Goal: Complete application form

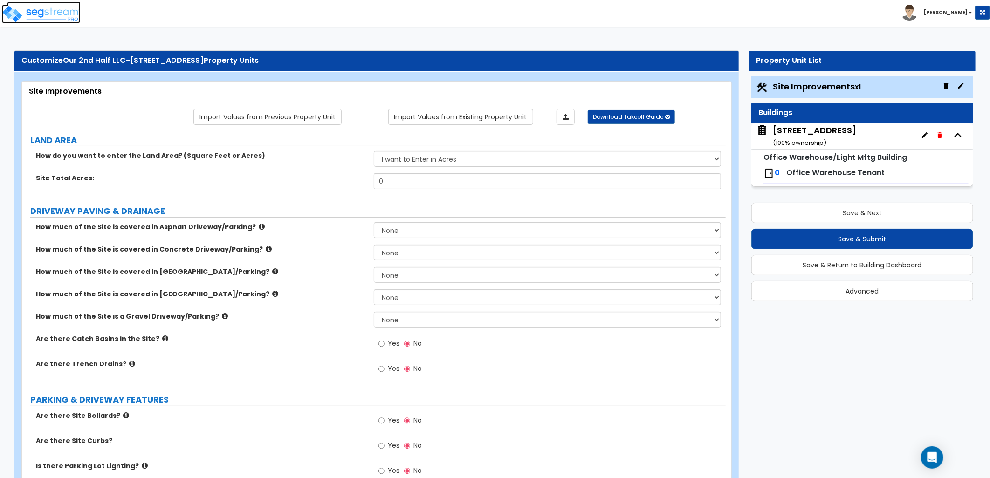
click at [56, 16] on img at bounding box center [40, 14] width 79 height 19
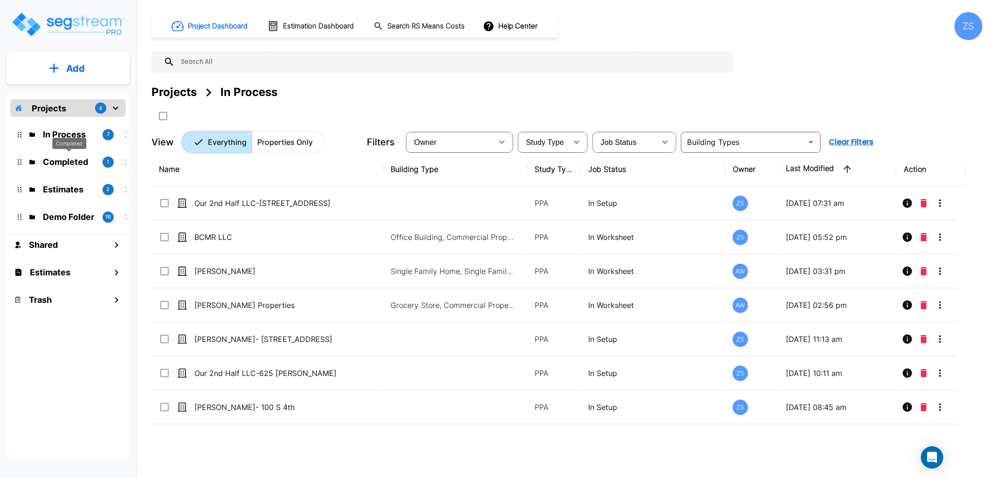
click at [59, 164] on p "Completed" at bounding box center [69, 162] width 52 height 13
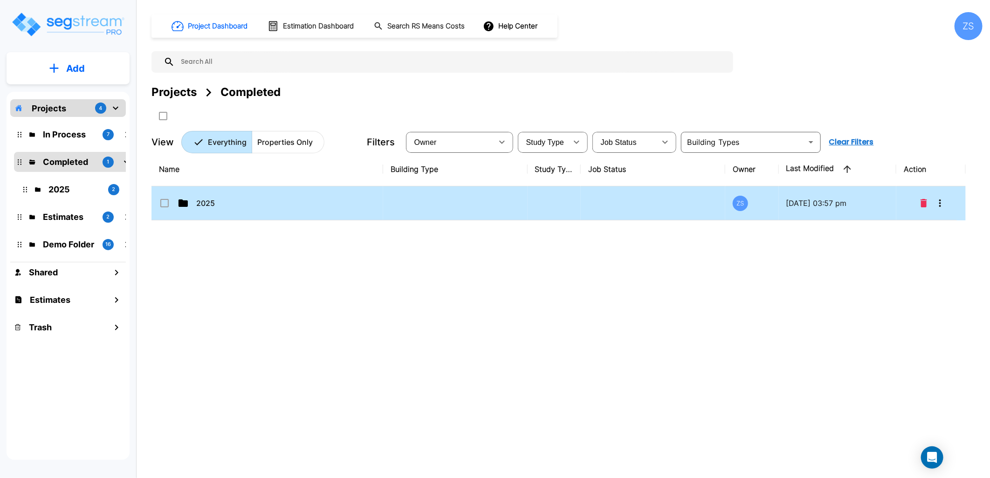
click at [257, 216] on td "2025" at bounding box center [267, 203] width 232 height 34
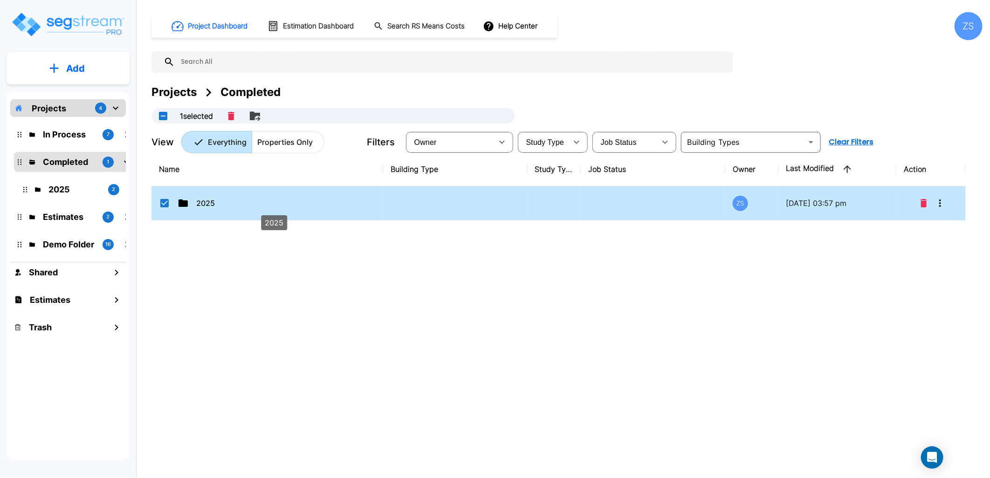
click at [210, 206] on p "2025" at bounding box center [273, 203] width 155 height 11
checkbox input "false"
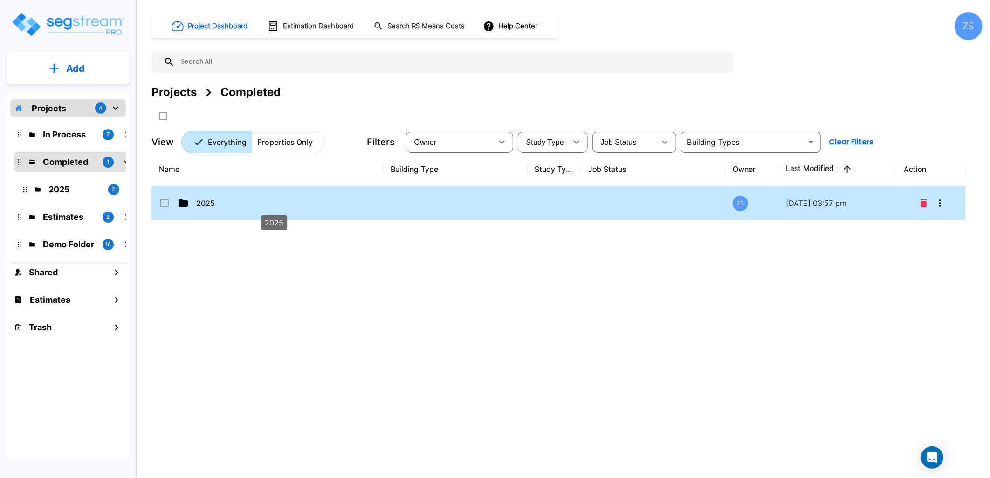
click at [208, 206] on p "2025" at bounding box center [273, 203] width 155 height 11
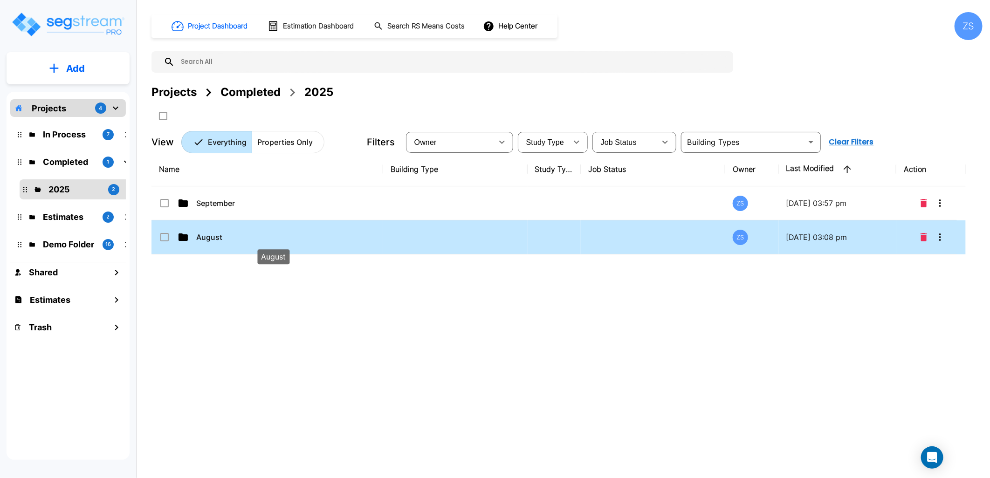
click at [252, 236] on p "August" at bounding box center [273, 237] width 155 height 11
checkbox input "true"
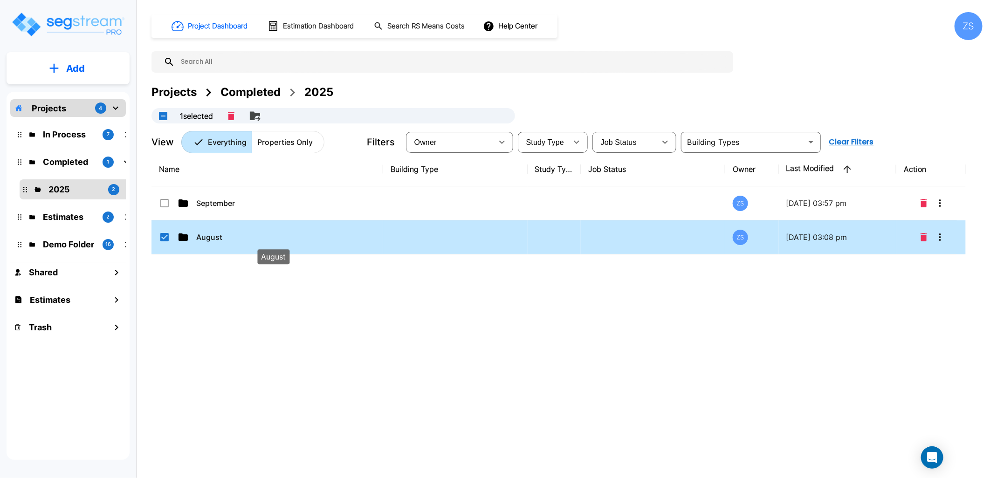
click at [252, 236] on p "August" at bounding box center [273, 237] width 155 height 11
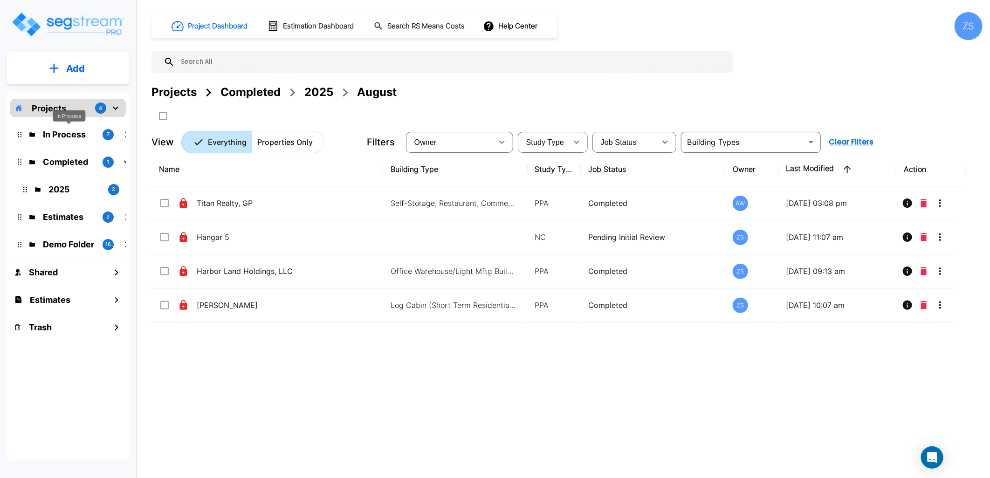
click at [52, 138] on p "In Process" at bounding box center [69, 134] width 52 height 13
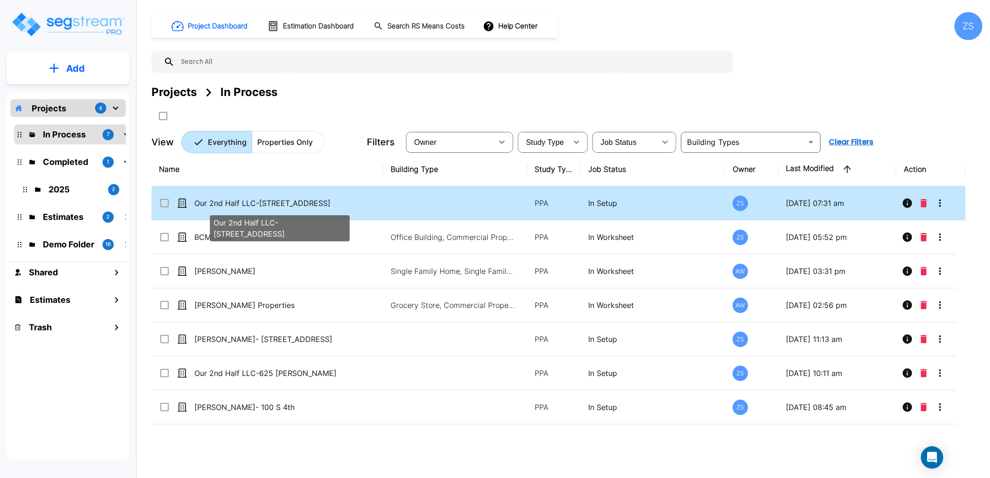
click at [307, 207] on p "Our 2nd Half LLC-[STREET_ADDRESS]" at bounding box center [271, 203] width 155 height 11
checkbox input "true"
click at [307, 207] on p "Our 2nd Half LLC-621 Begonia St" at bounding box center [271, 203] width 155 height 11
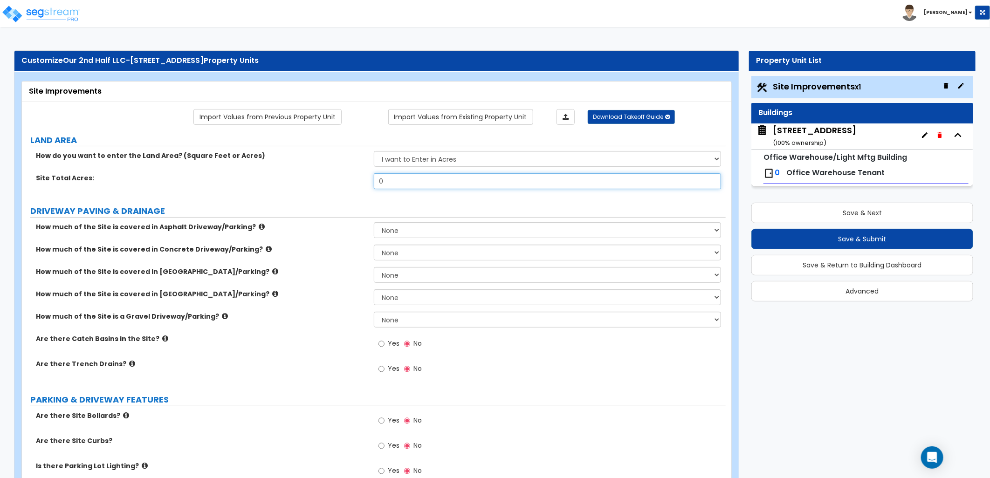
click at [392, 185] on input "0" at bounding box center [547, 181] width 347 height 16
drag, startPoint x: 370, startPoint y: 185, endPoint x: 364, endPoint y: 187, distance: 5.3
click at [364, 187] on div "Site Total Acres: 0" at bounding box center [374, 184] width 704 height 22
type input ".5"
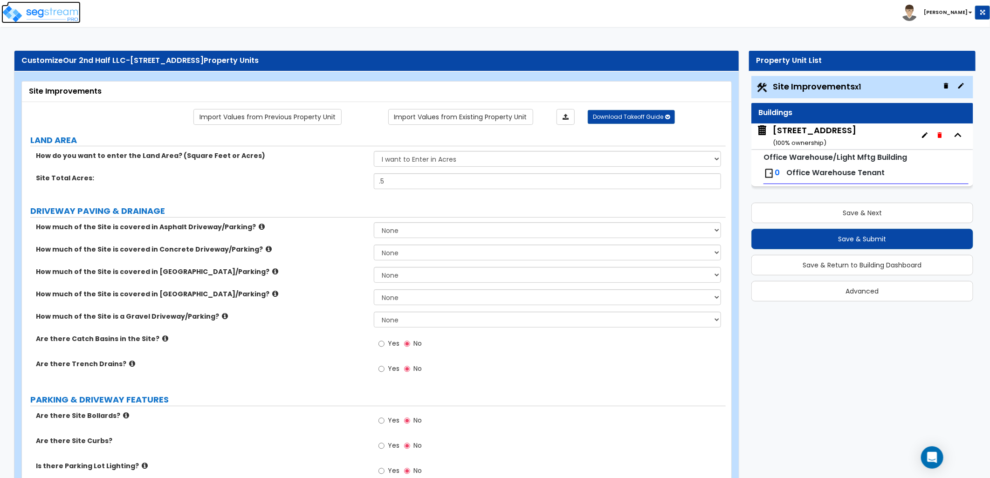
click at [54, 12] on img at bounding box center [40, 14] width 79 height 19
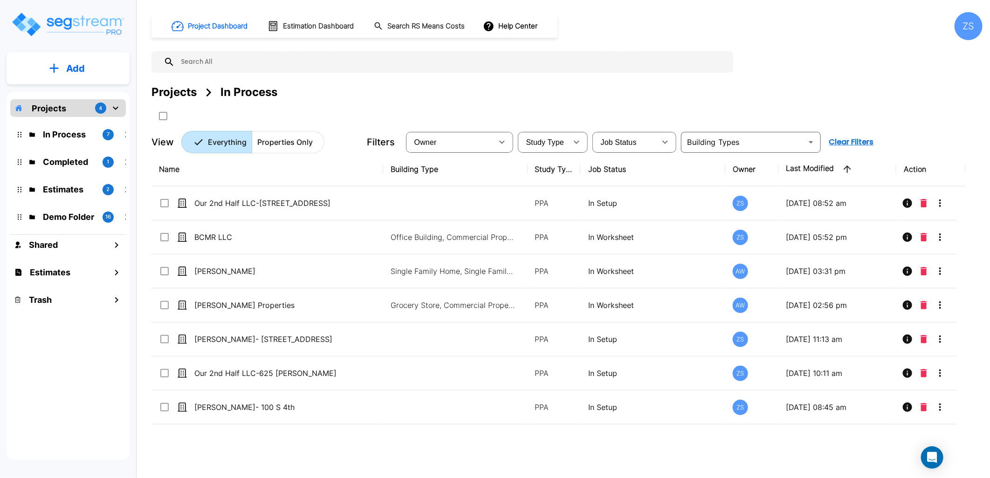
click at [967, 29] on div "ZS" at bounding box center [968, 26] width 28 height 28
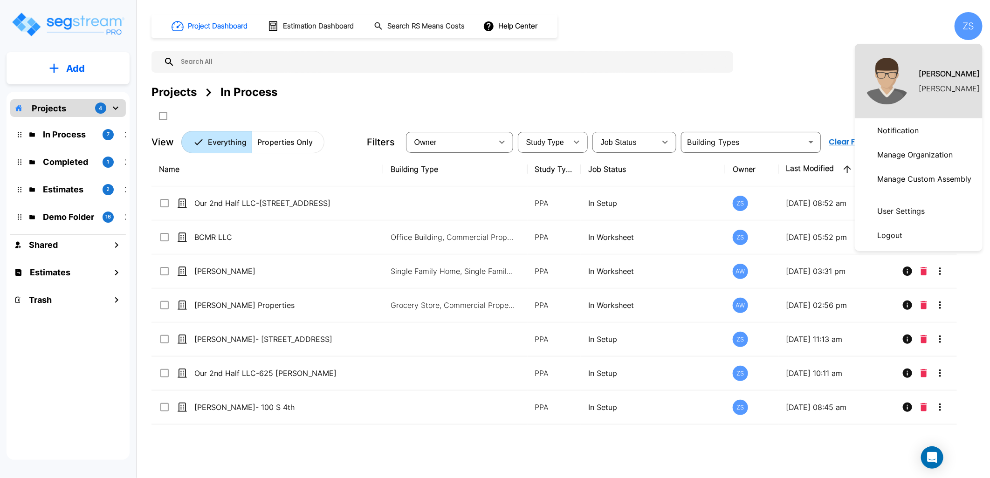
click at [911, 159] on p "Manage Organization" at bounding box center [914, 154] width 83 height 19
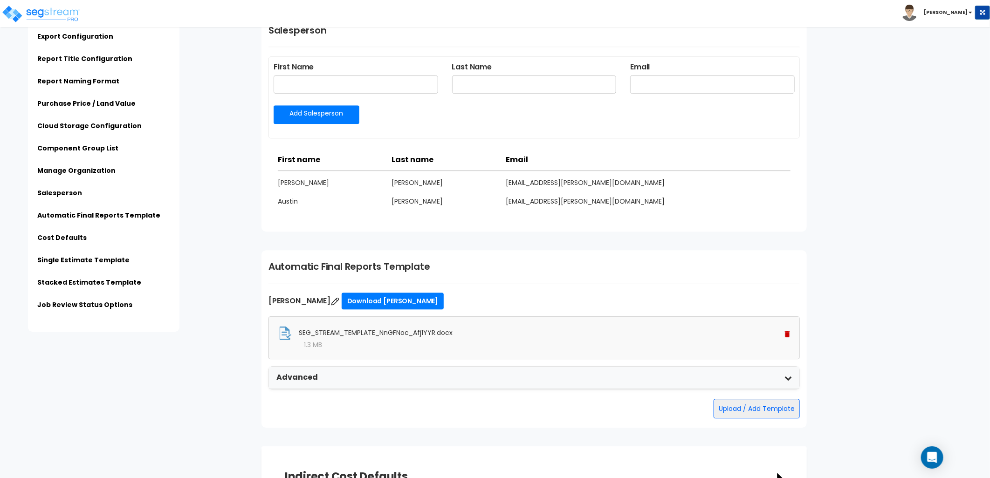
scroll to position [1605, 0]
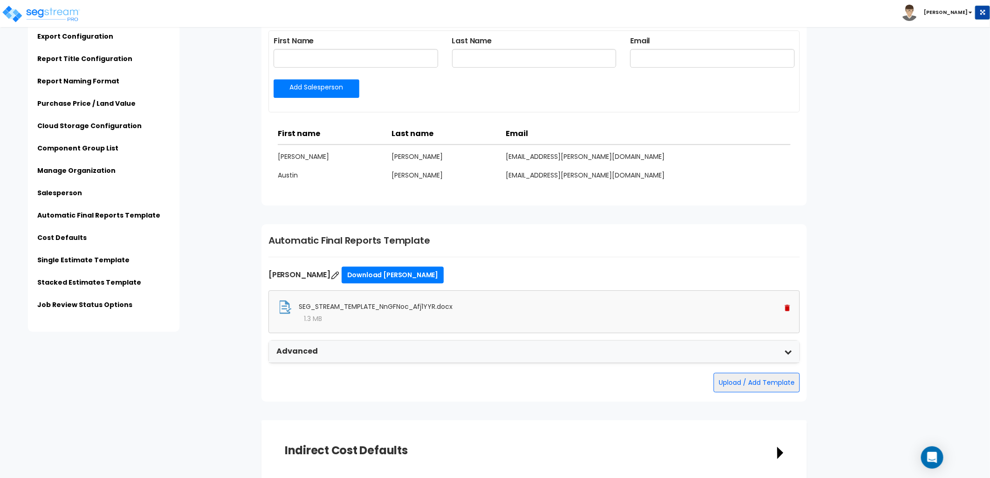
click at [787, 307] on img at bounding box center [787, 308] width 5 height 7
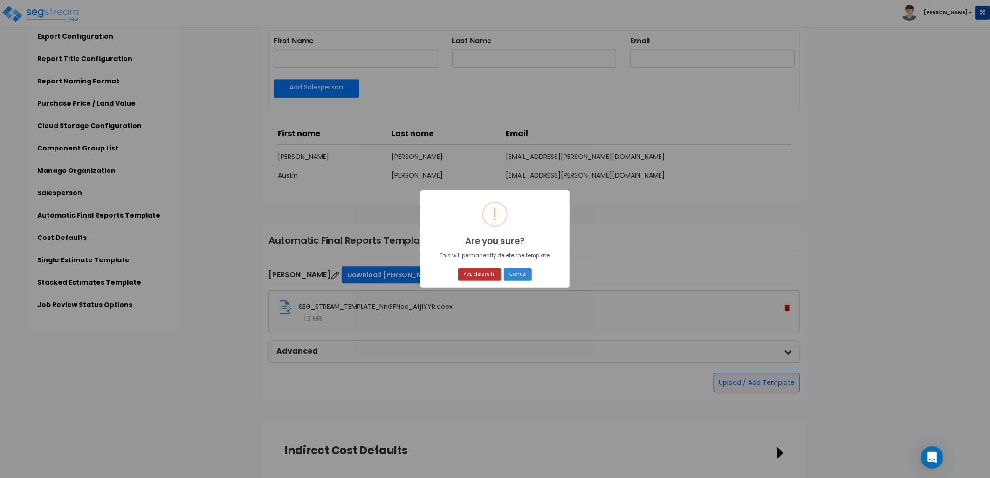
click at [473, 273] on button "Yes, delete it!" at bounding box center [479, 274] width 43 height 13
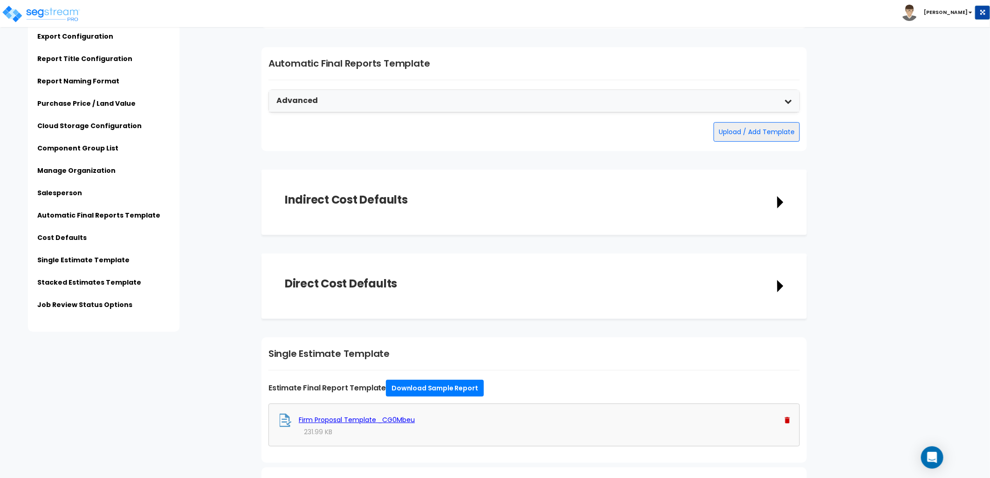
scroll to position [1657, 0]
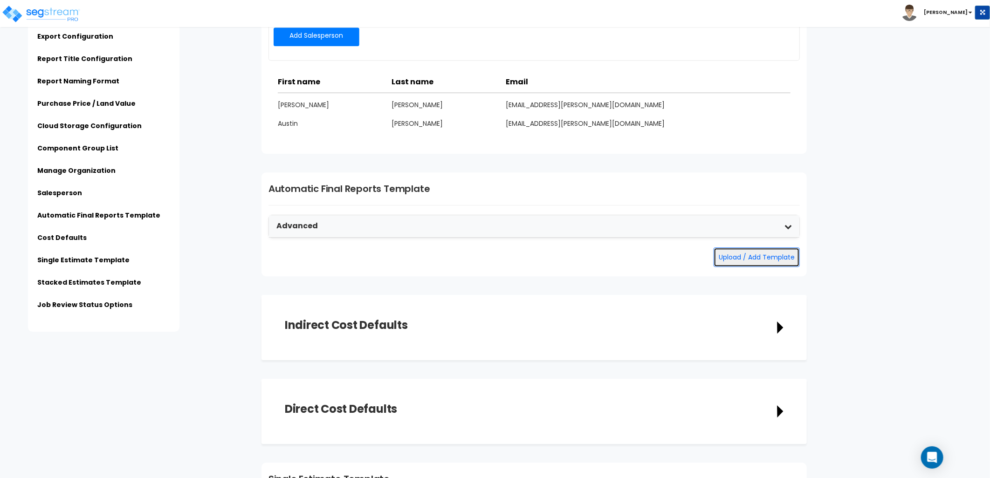
click at [737, 255] on button "Upload / Add Template" at bounding box center [756, 257] width 86 height 20
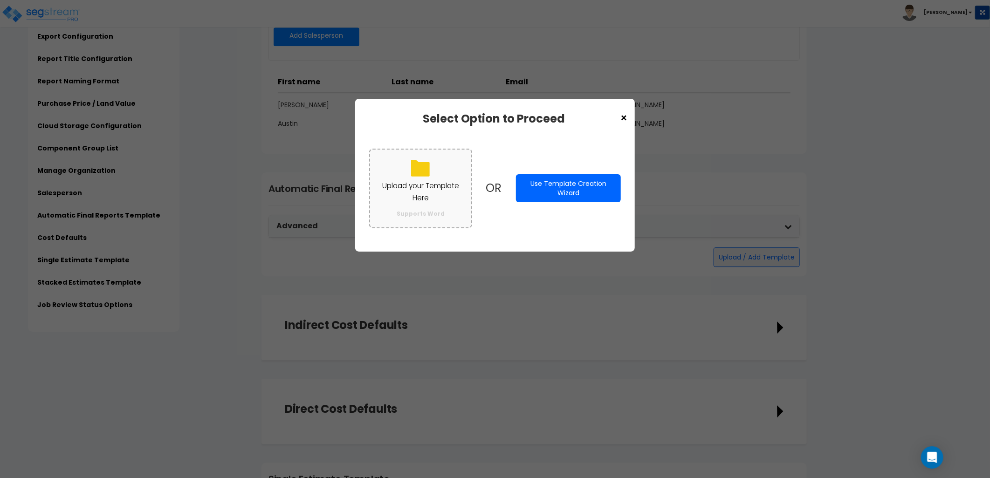
click at [412, 204] on label "Upload your Template Here Supports Word" at bounding box center [420, 189] width 103 height 80
click at [0, 0] on input "Upload your Template Here Supports Word" at bounding box center [0, 0] width 0 height 0
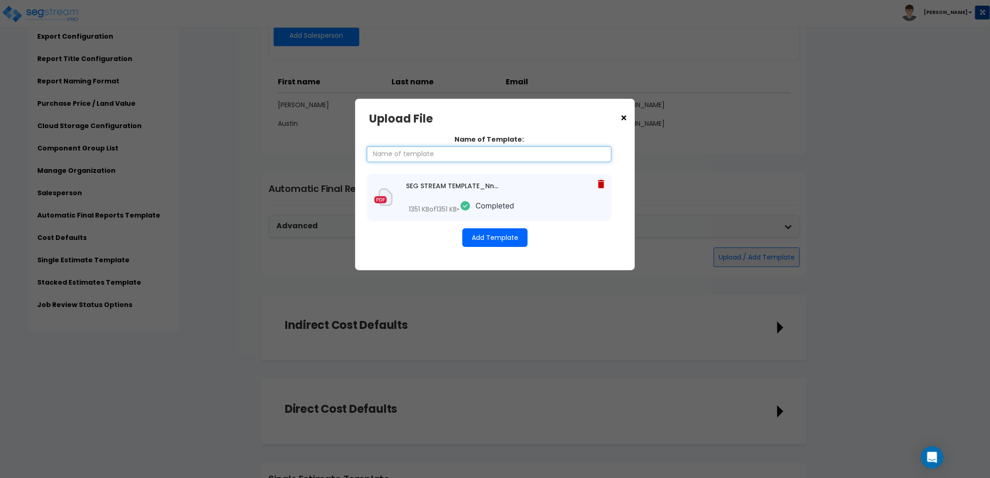
click at [451, 157] on input "Name of Template:" at bounding box center [489, 154] width 245 height 16
type input "[PERSON_NAME]"
click at [510, 237] on button "Add Template" at bounding box center [494, 237] width 65 height 19
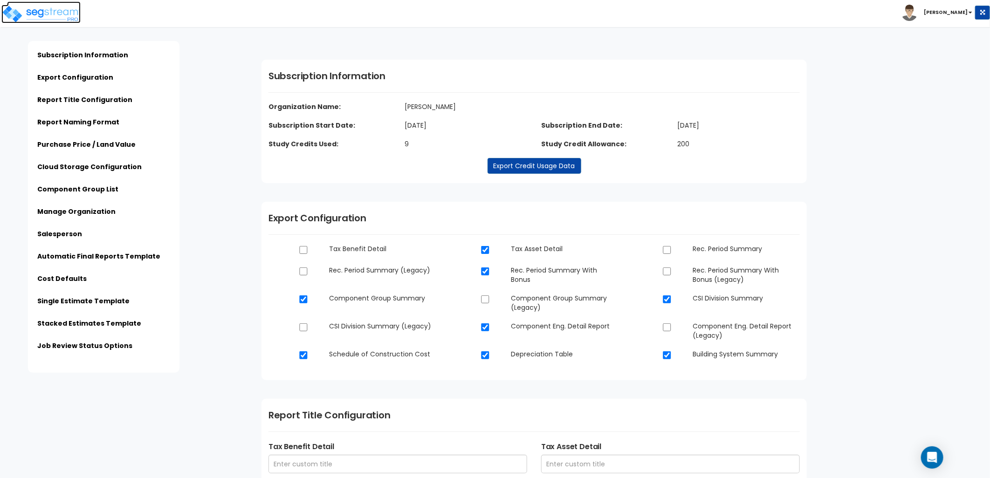
click at [29, 17] on img at bounding box center [40, 14] width 79 height 19
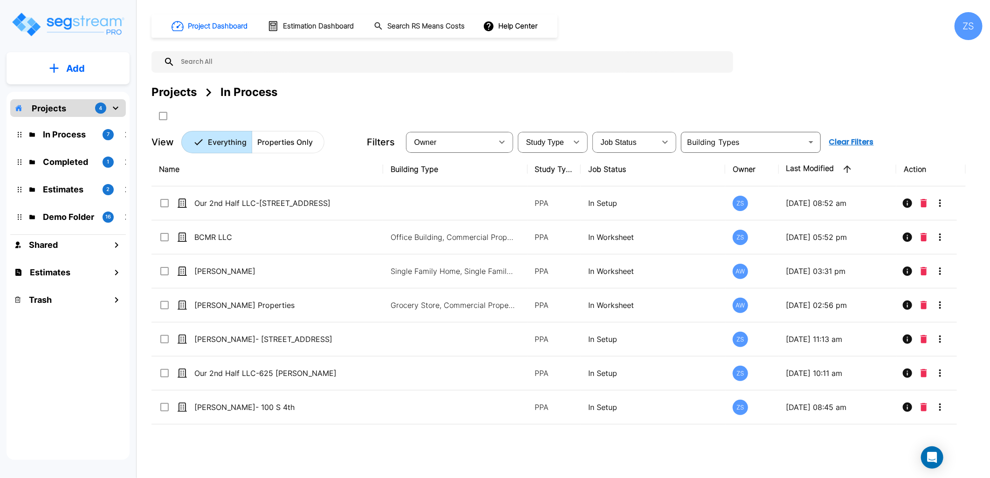
click at [608, 23] on div "Project Dashboard Estimation Dashboard Search RS Means Costs Help Center ZS" at bounding box center [566, 26] width 831 height 28
click at [49, 160] on p "Completed" at bounding box center [69, 162] width 52 height 13
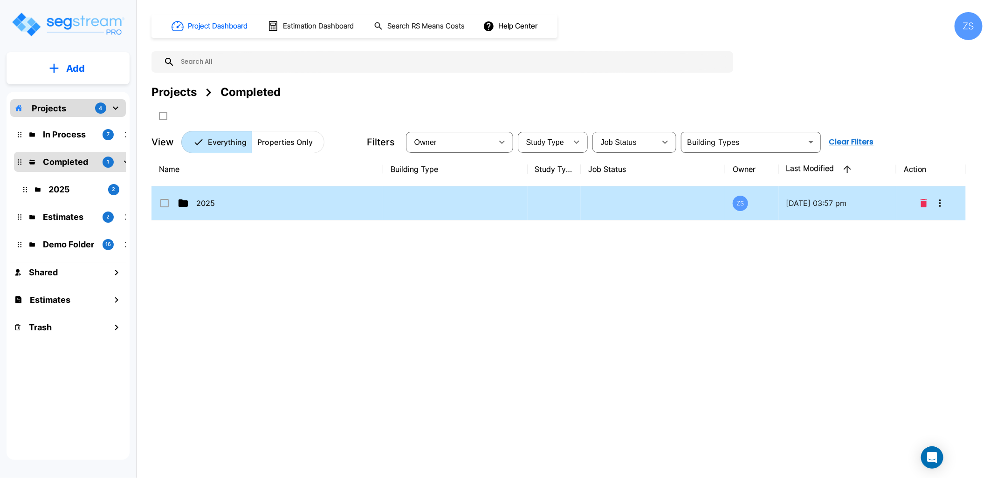
click at [217, 212] on td "2025" at bounding box center [267, 203] width 232 height 34
checkbox input "true"
click at [217, 212] on td "2025" at bounding box center [267, 203] width 232 height 34
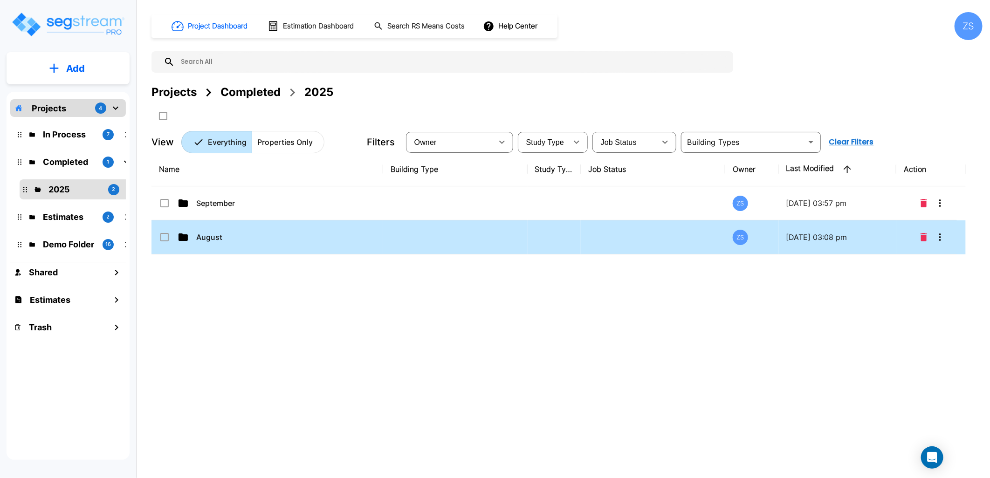
click at [224, 238] on p "August" at bounding box center [273, 237] width 155 height 11
checkbox input "true"
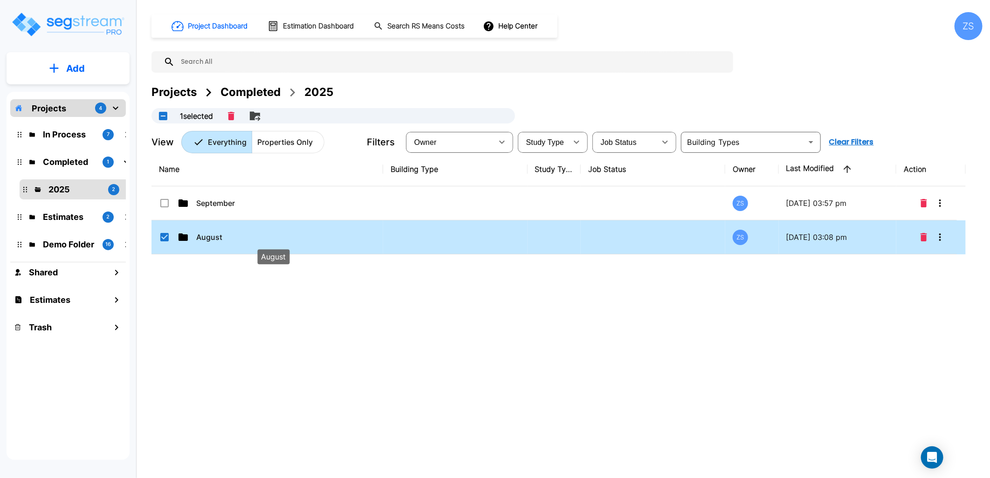
click at [224, 238] on p "August" at bounding box center [273, 237] width 155 height 11
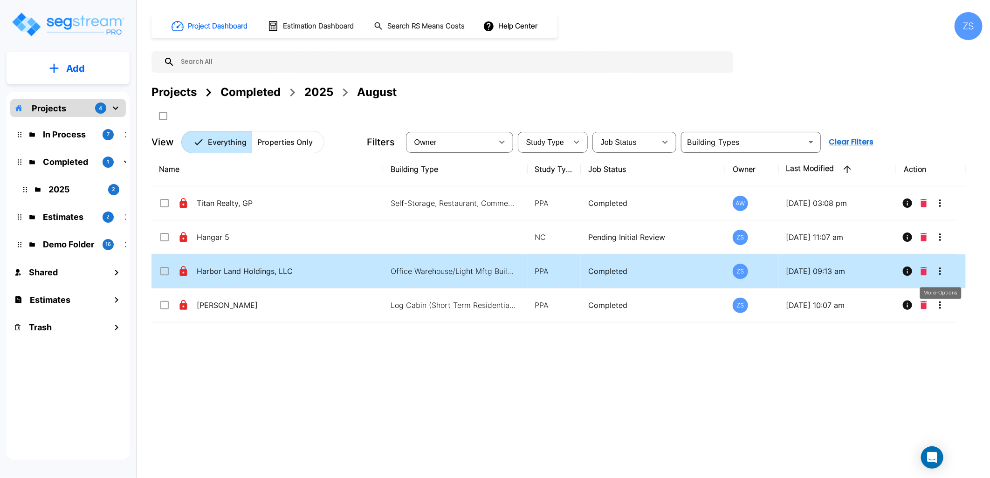
click at [943, 272] on icon "More-Options" at bounding box center [939, 271] width 11 height 11
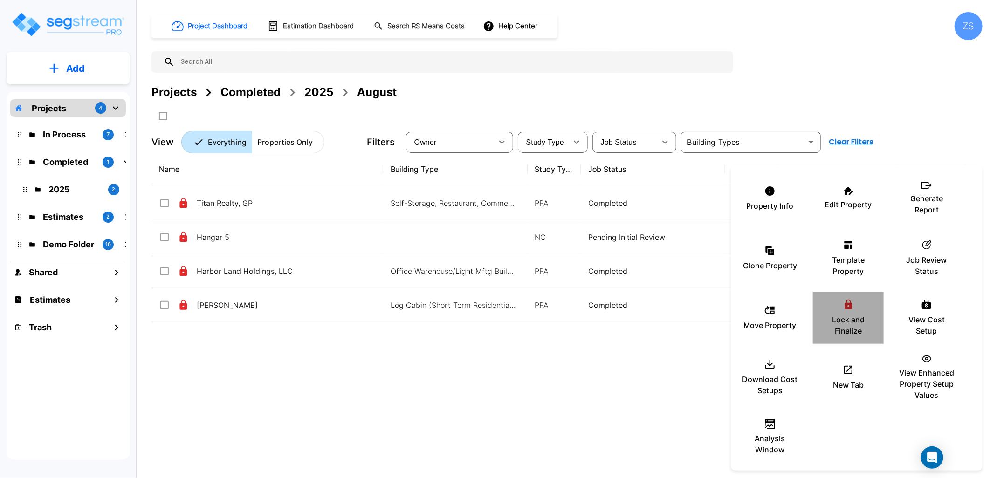
click at [842, 322] on p "Lock and Finalize" at bounding box center [848, 325] width 56 height 22
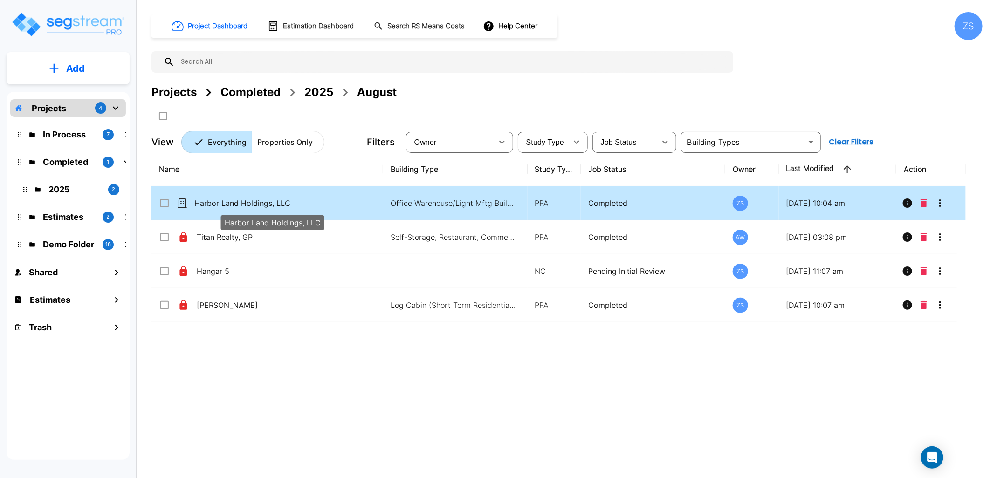
click at [307, 205] on p "Harbor Land Holdings, LLC" at bounding box center [271, 203] width 155 height 11
checkbox input "true"
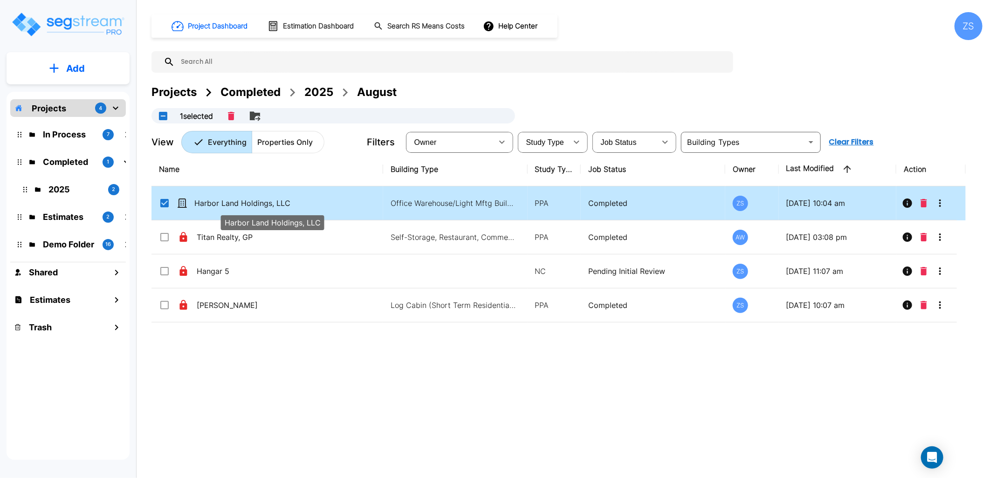
click at [307, 205] on p "Harbor Land Holdings, LLC" at bounding box center [271, 203] width 155 height 11
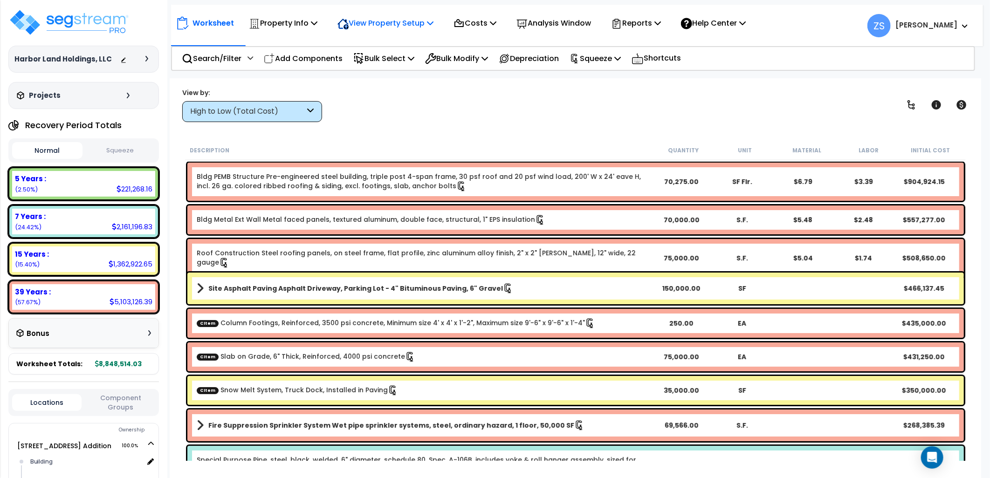
click at [433, 25] on icon at bounding box center [430, 22] width 7 height 7
click at [402, 69] on link "View Questionnaire" at bounding box center [379, 64] width 92 height 19
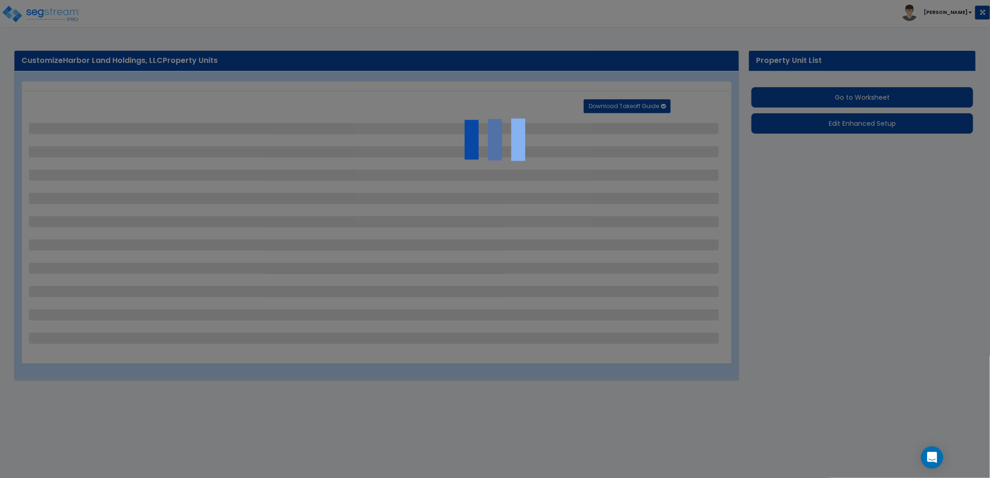
select select "2"
select select "1"
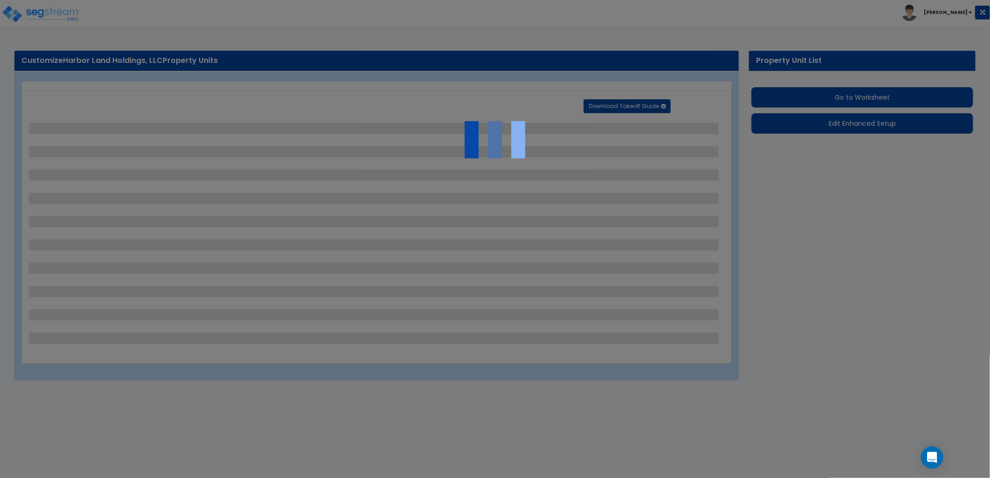
select select "2"
select select "7"
select select "1"
select select "2"
select select "1"
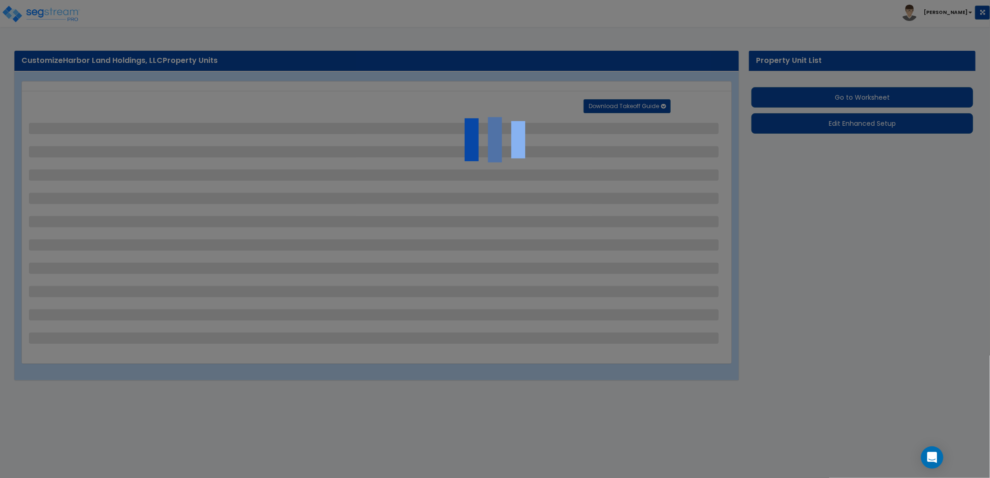
select select "3"
select select "10"
select select "7"
select select "4"
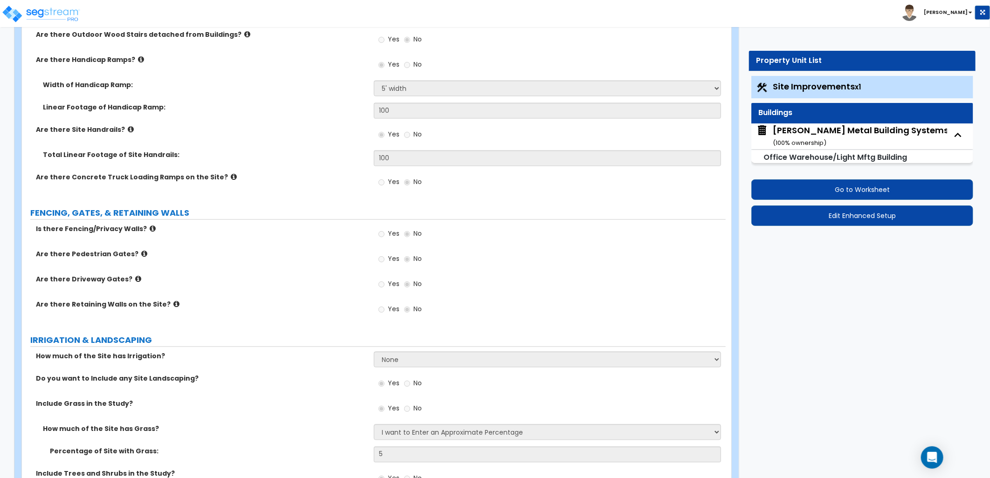
scroll to position [1191, 0]
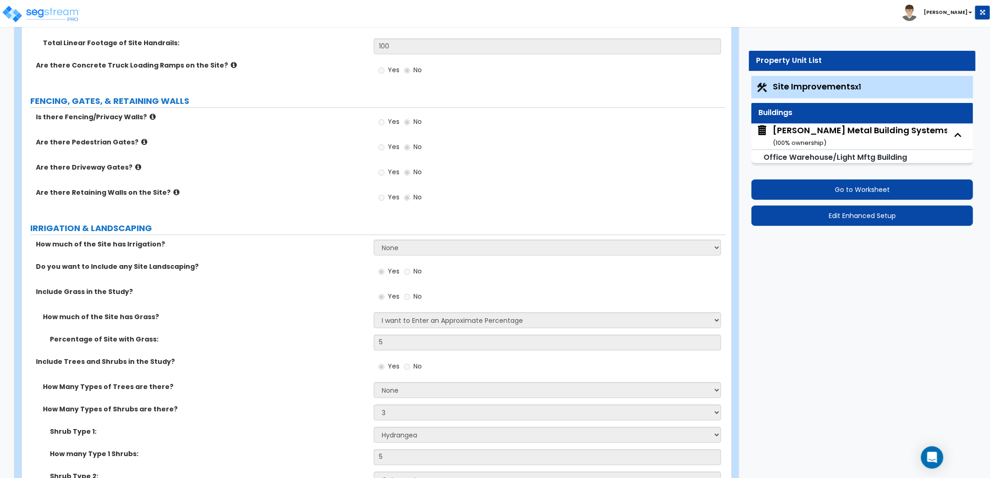
drag, startPoint x: 798, startPoint y: 140, endPoint x: 789, endPoint y: 140, distance: 8.9
click at [798, 140] on small "( 100 % ownership)" at bounding box center [800, 142] width 54 height 9
select select "1"
select select "2"
select select "1"
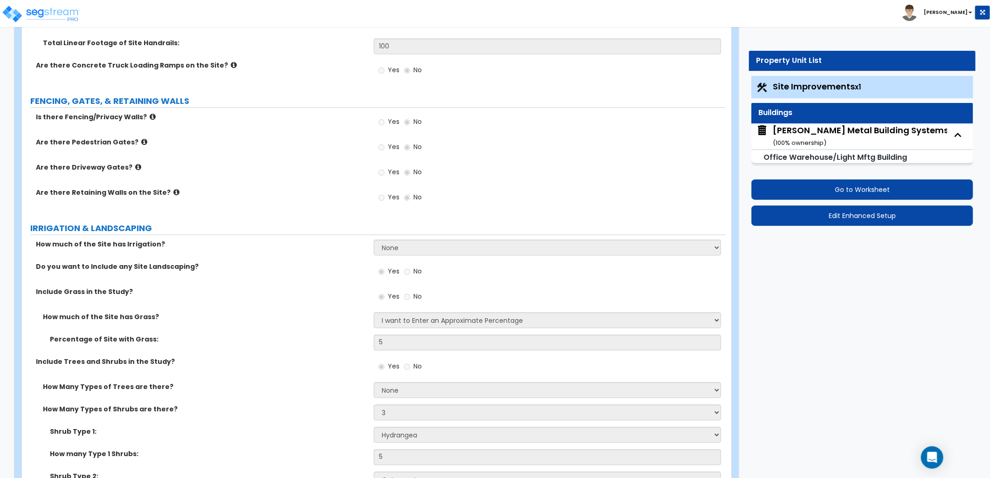
select select "6"
select select "3"
select select "1"
select select "2"
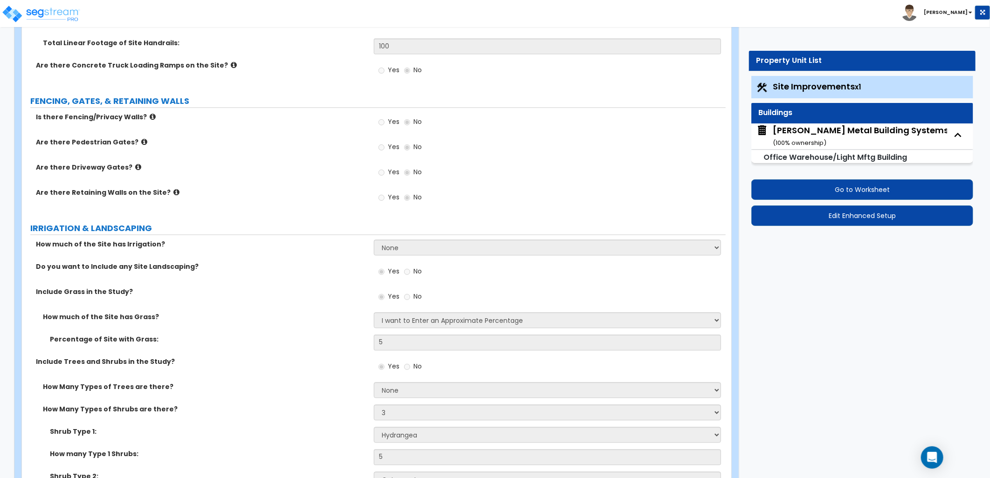
select select "2"
select select "1"
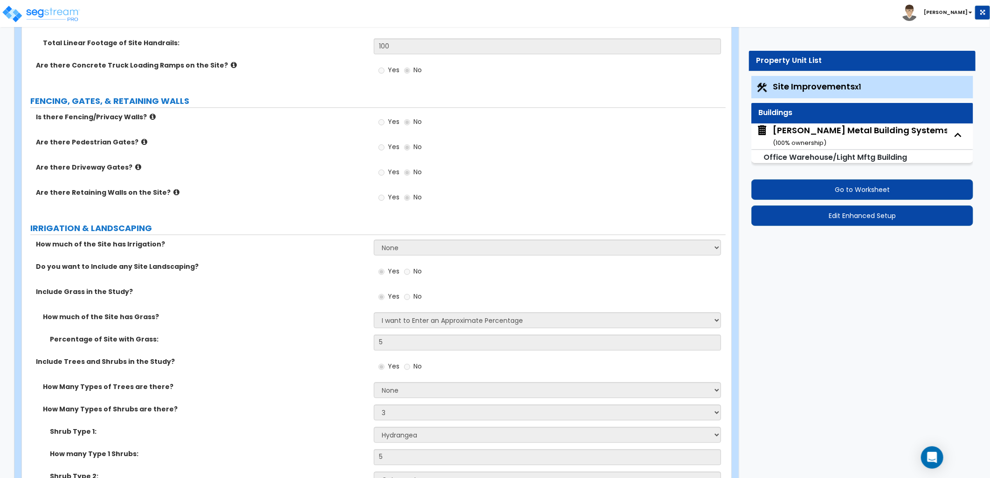
select select "2"
select select "1"
select select "4"
select select "1"
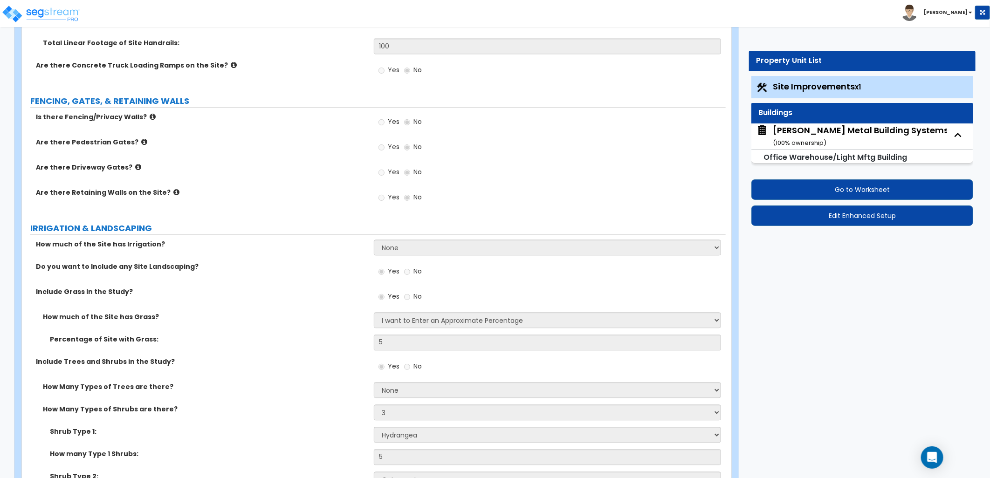
select select "1"
select select "3"
select select "2"
select select "3"
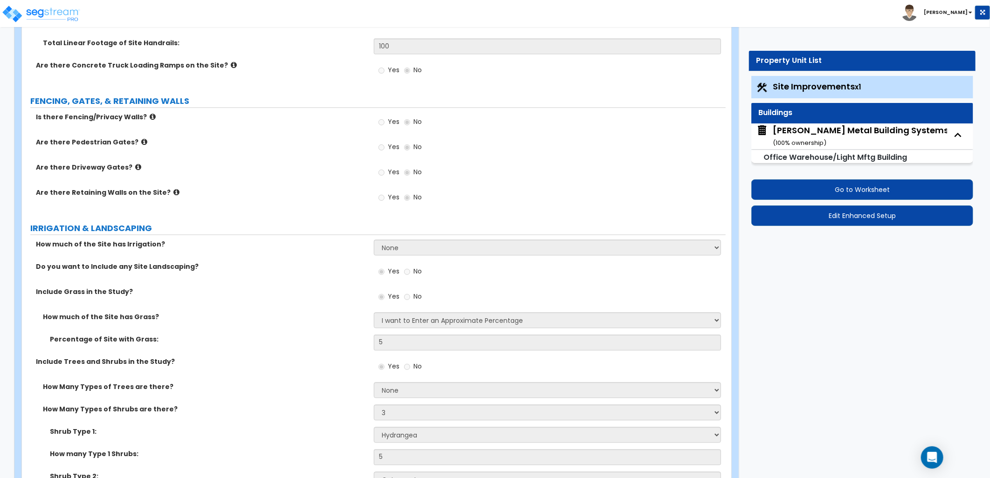
select select "2"
select select "1"
select select "7"
select select "1"
select select "3"
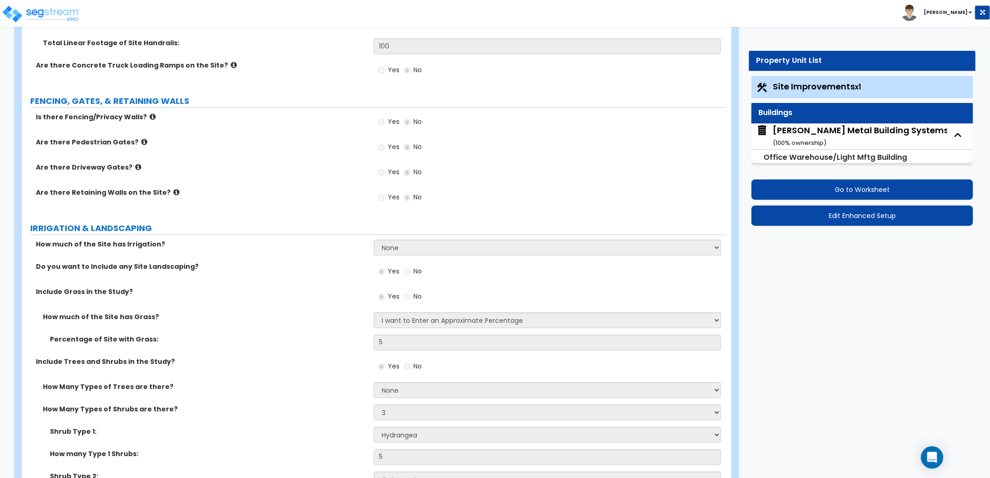
select select "1"
select select "3"
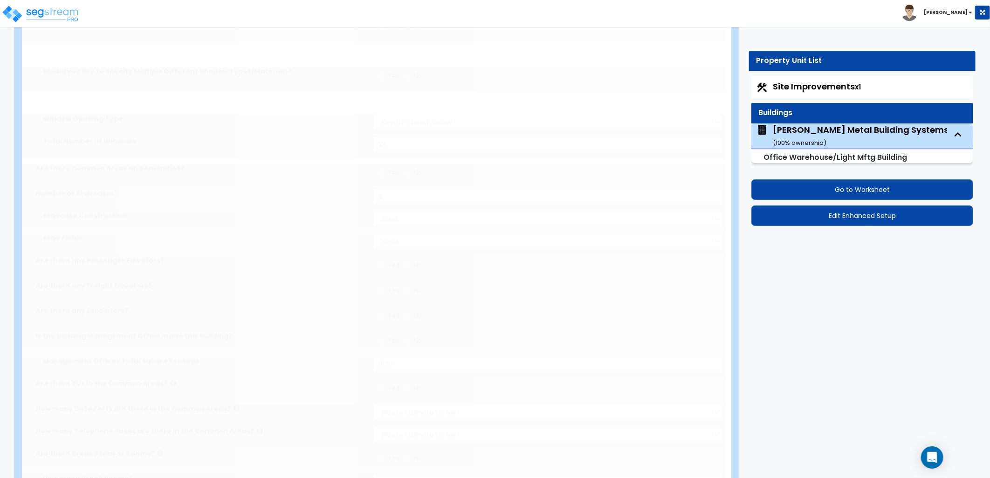
radio input "true"
select select "2"
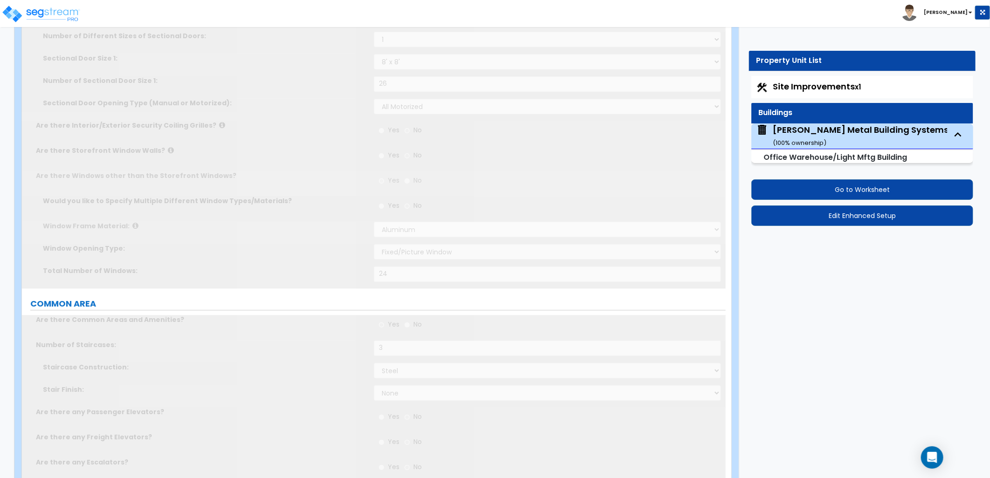
scroll to position [0, 0]
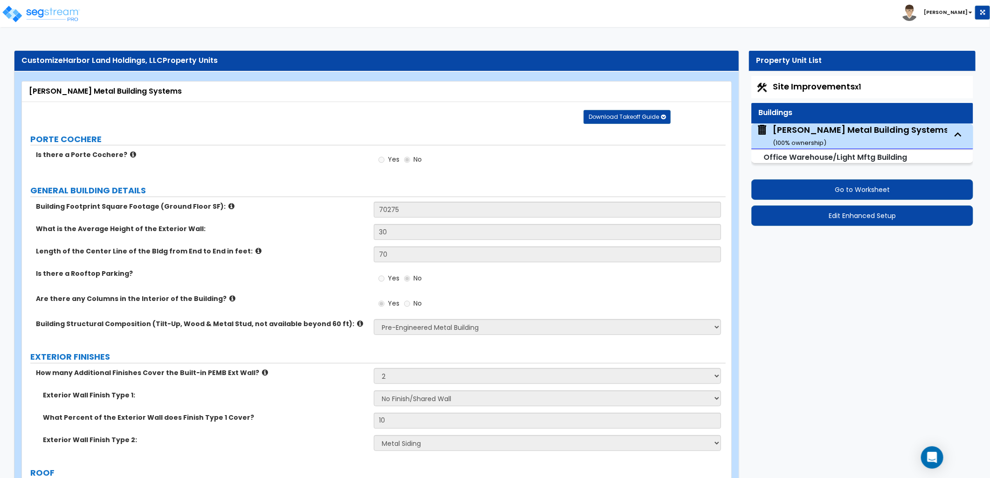
click at [795, 88] on span "Site Improvements x1" at bounding box center [817, 87] width 88 height 12
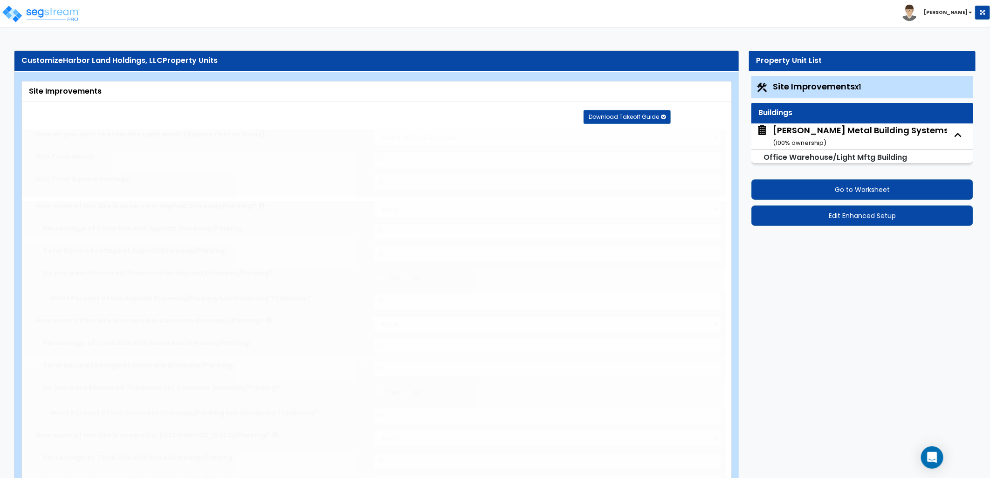
select select "2"
type input "70275"
select select "2"
type input "44000"
radio input "true"
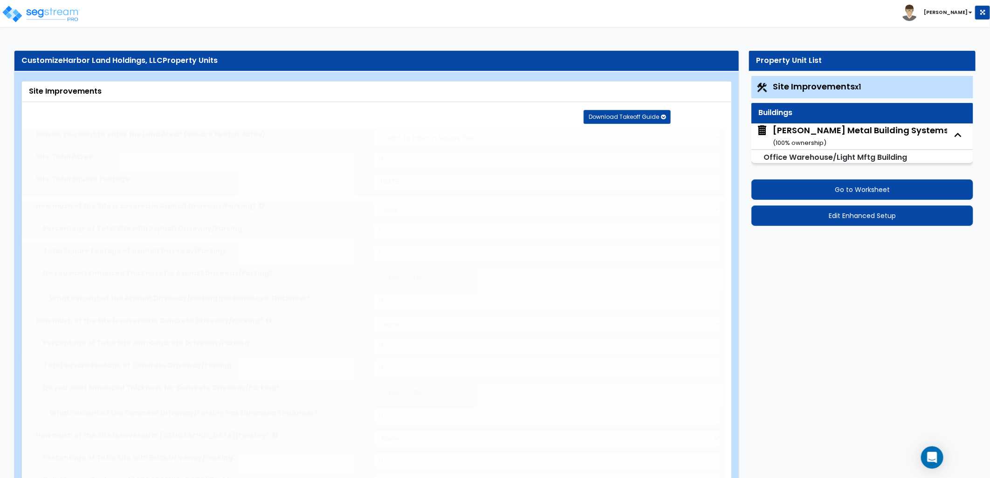
type input "3"
radio input "true"
type input "2"
radio input "true"
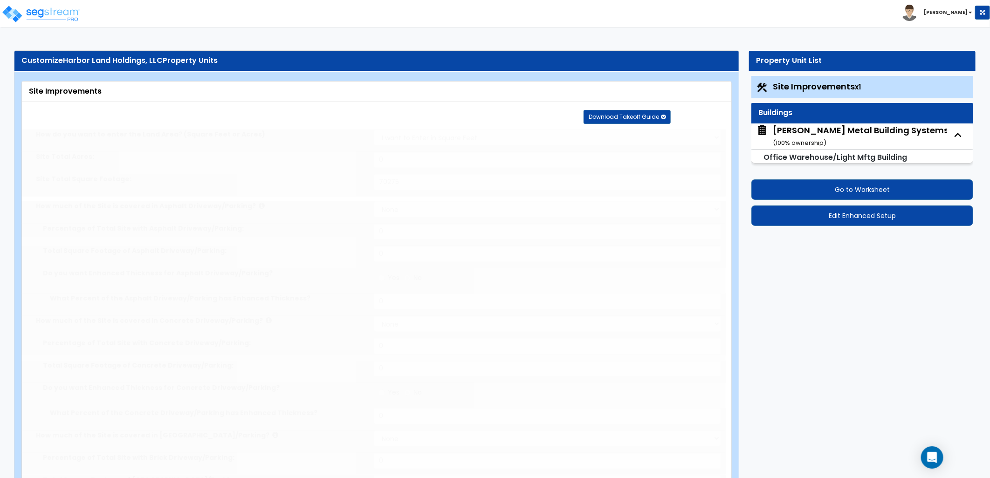
select select "1"
radio input "true"
select select "2"
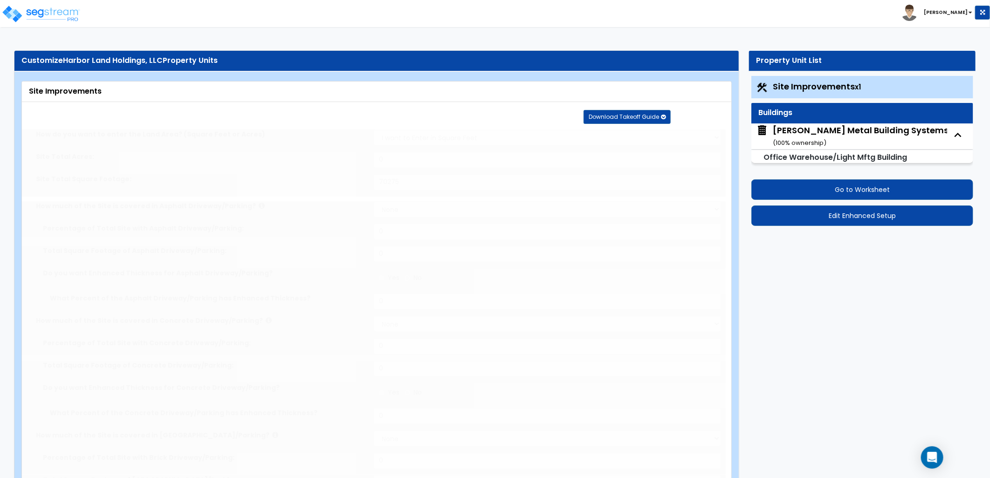
select select "7"
type input "100"
select select "1"
type input "1000"
radio input "true"
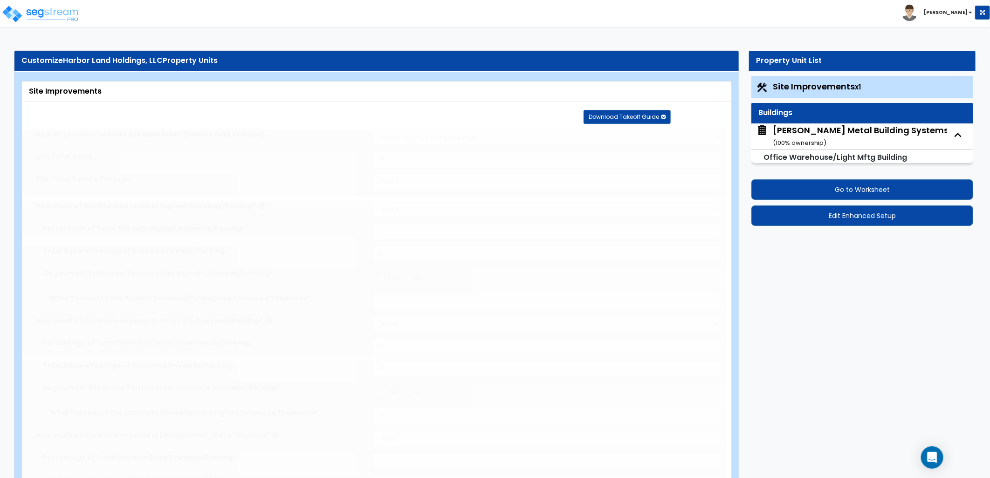
select select "2"
type input "100"
radio input "true"
type input "100"
radio input "true"
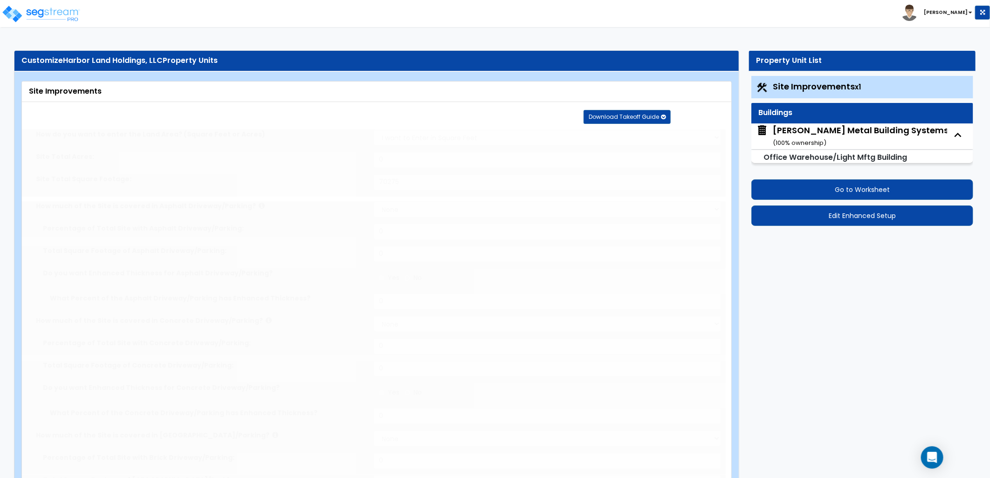
radio input "true"
select select "1"
type input "5"
radio input "true"
select select "3"
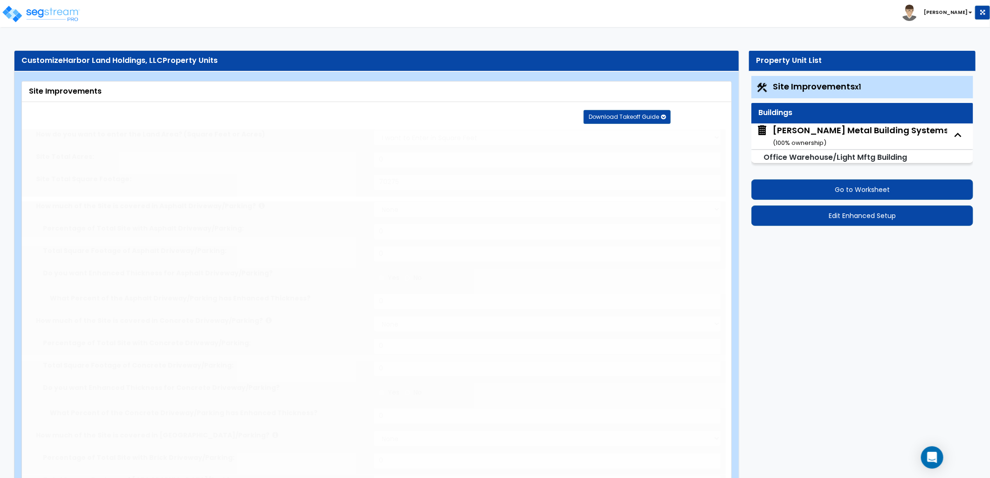
select select "10"
type input "5"
select select "7"
type input "5"
select select "4"
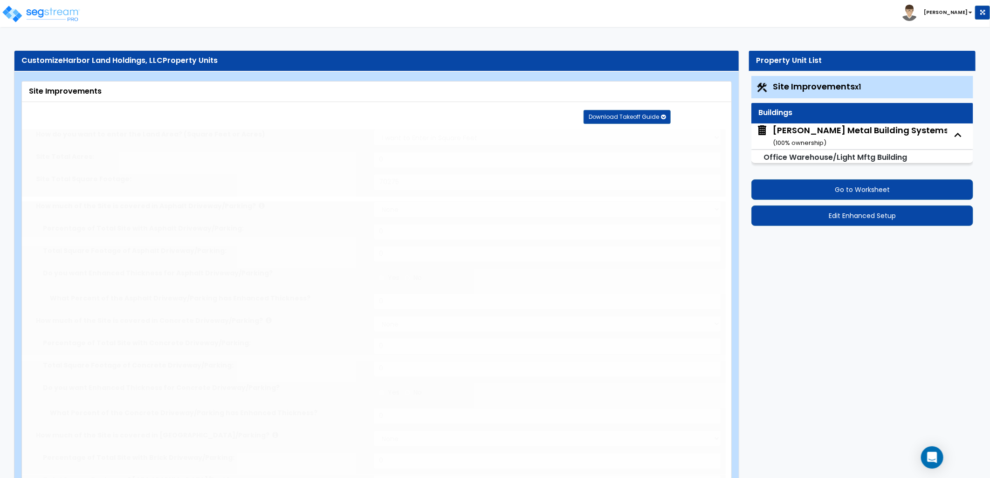
type input "5"
radio input "true"
type input "3153"
radio input "true"
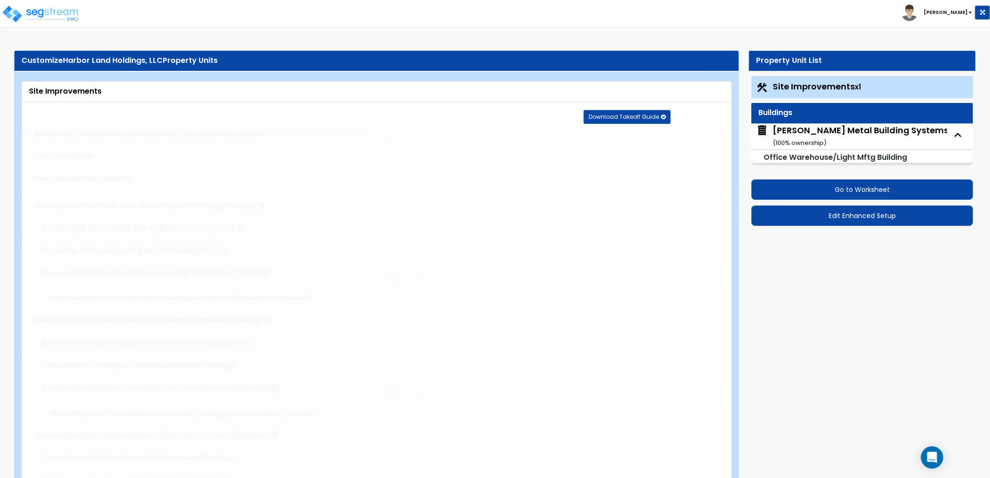
type input "1"
type input "41645"
type input "5"
radio input "true"
type input "805"
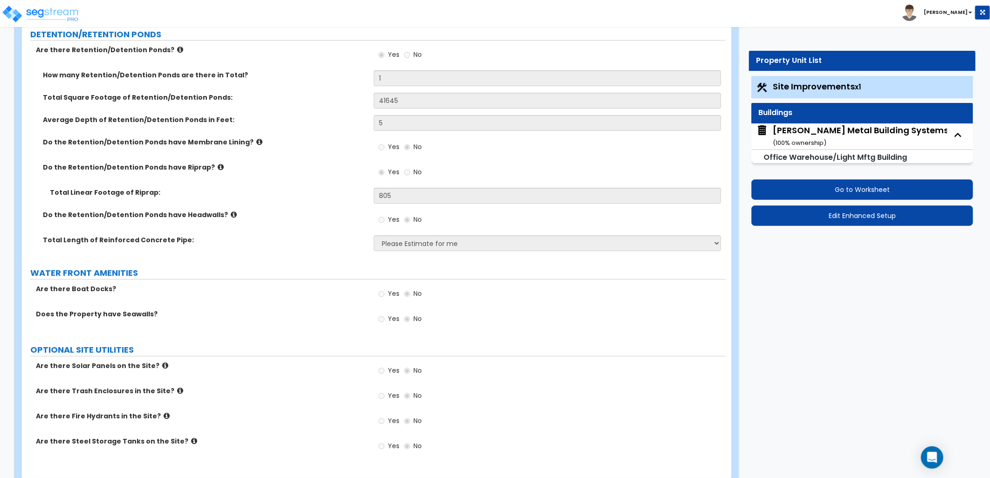
scroll to position [2278, 0]
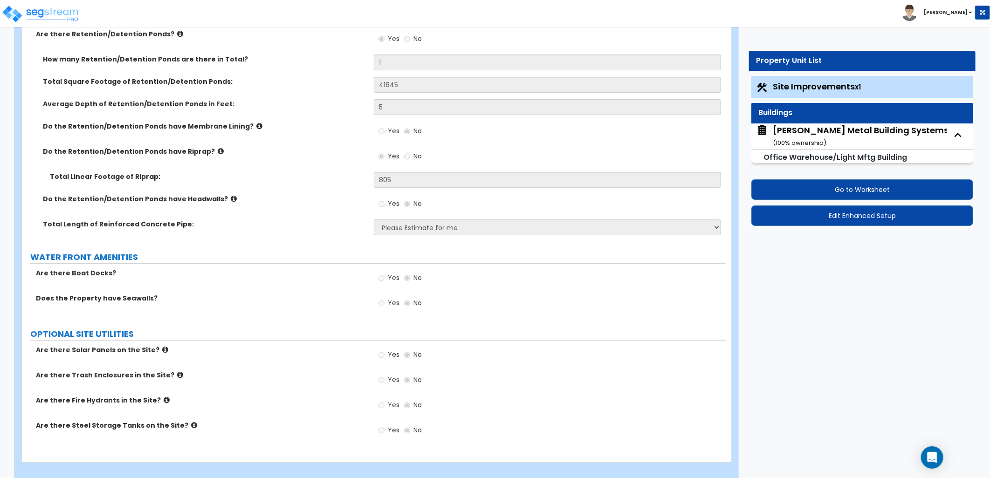
click at [803, 130] on div "Miedema Metal Building Systems ( 100 % ownership)" at bounding box center [861, 136] width 176 height 24
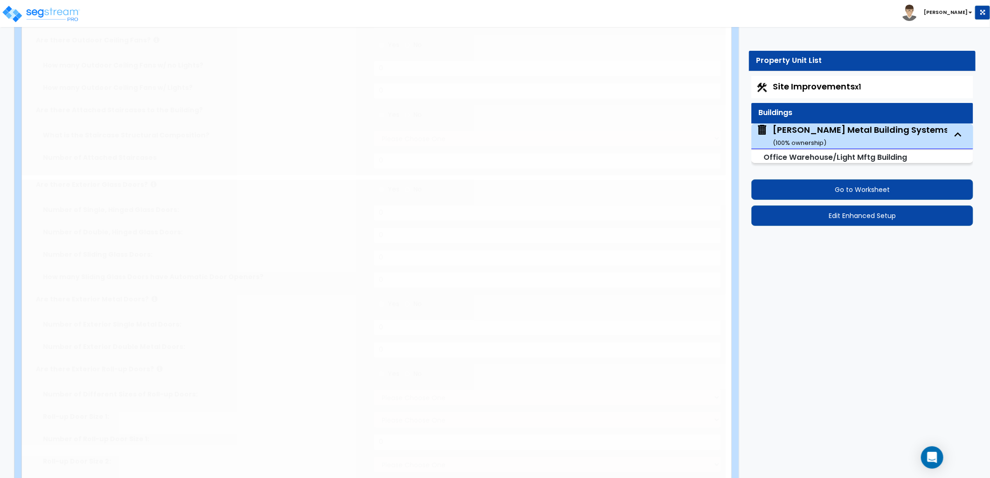
type input "70275"
type input "30"
type input "70"
radio input "true"
select select "1"
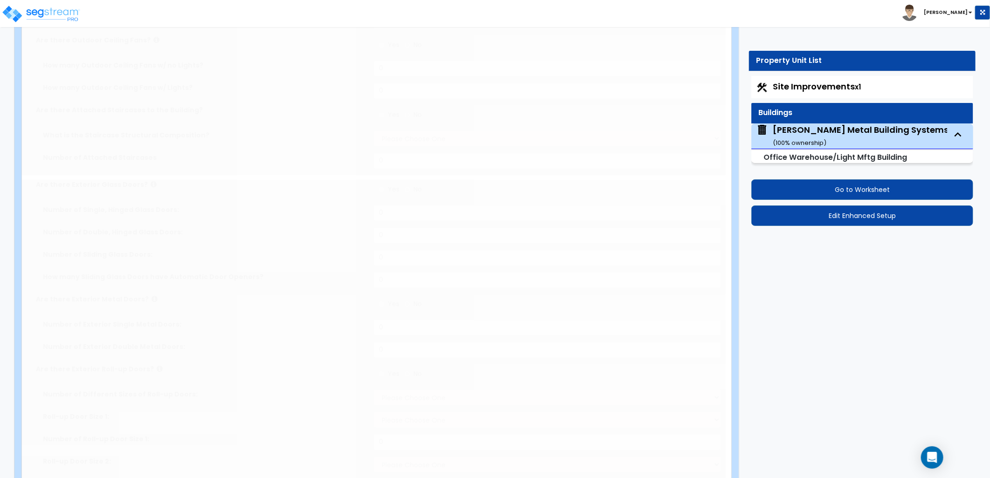
select select "2"
select select "1"
type input "10"
select select "6"
radio input "true"
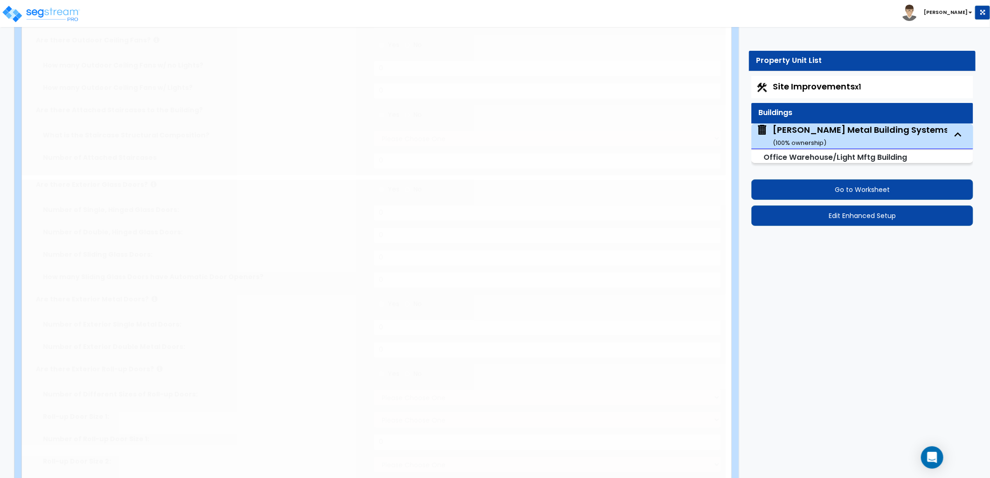
radio input "true"
type input "10"
radio input "true"
select select "3"
type input "1"
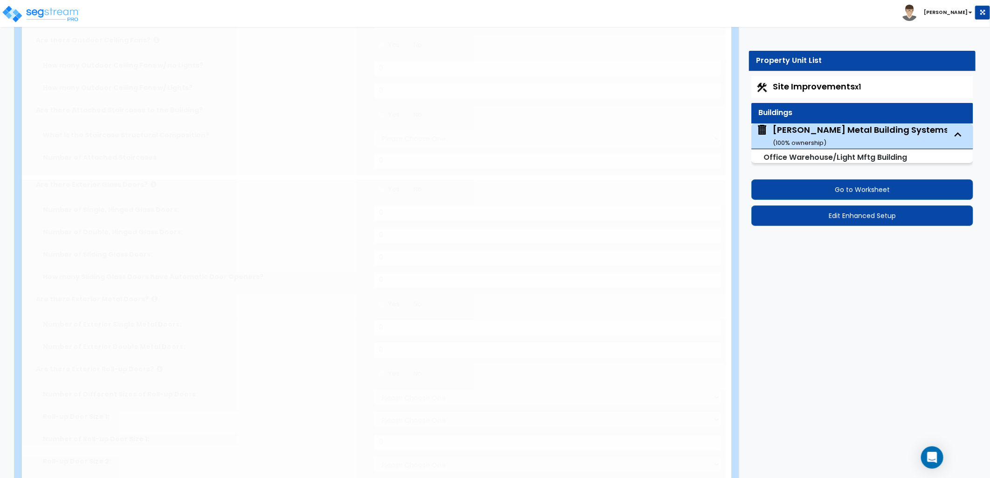
radio input "true"
type input "1"
radio input "true"
type input "2"
radio input "true"
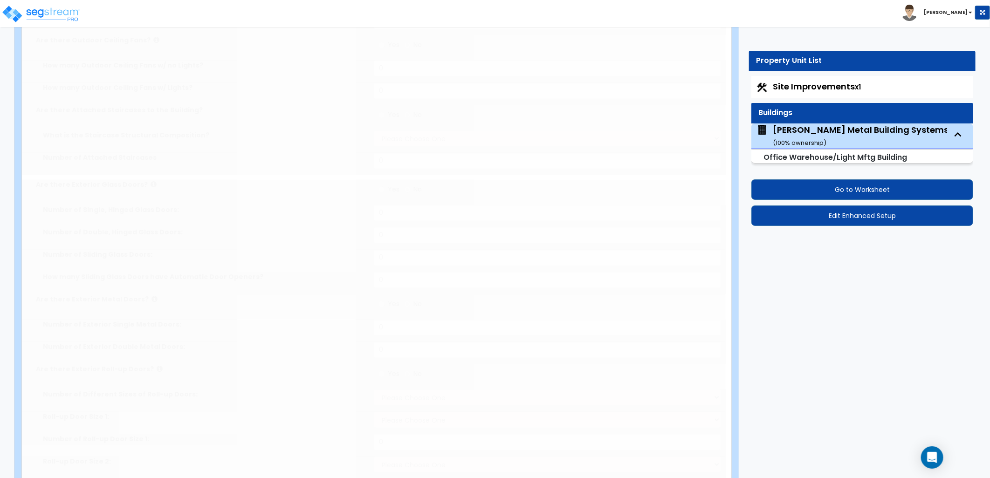
select select "1"
type input "26"
select select "2"
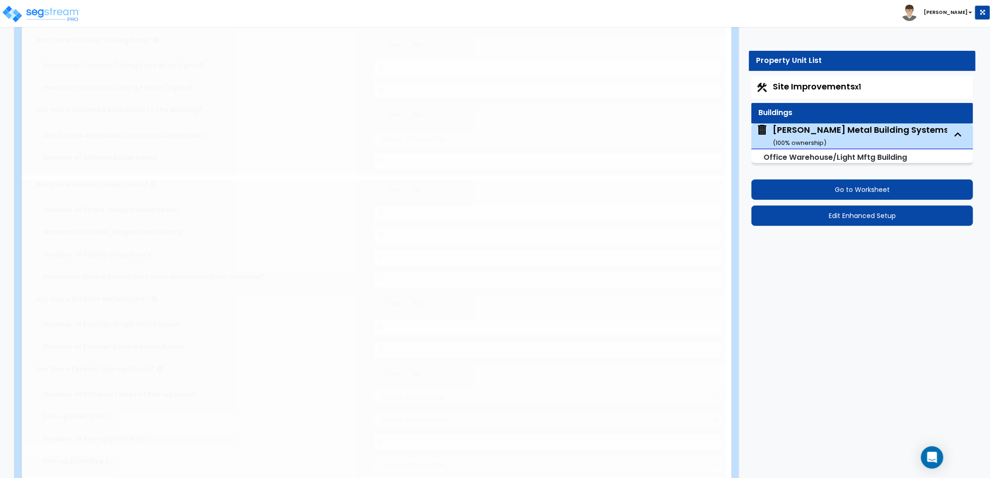
type input "24"
radio input "true"
type input "3"
select select "2"
radio input "true"
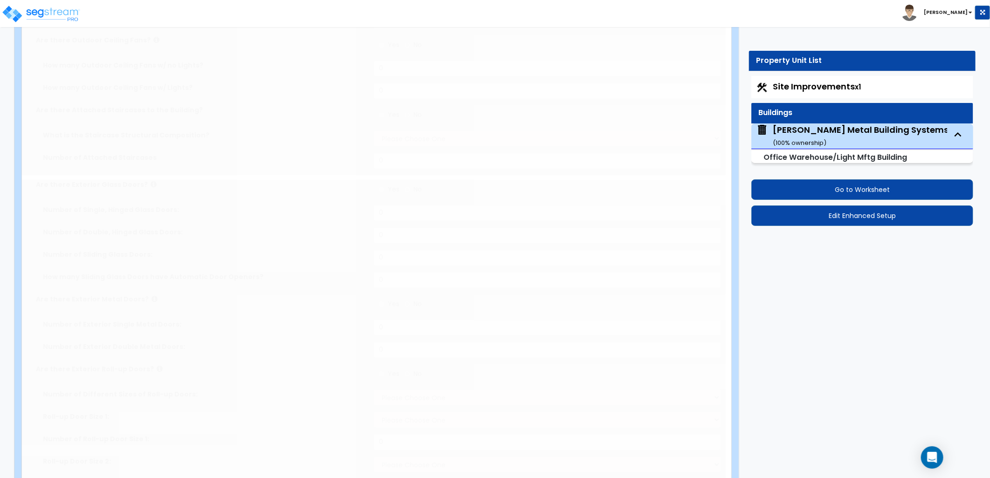
type input "3120"
select select "1"
radio input "true"
type input "1"
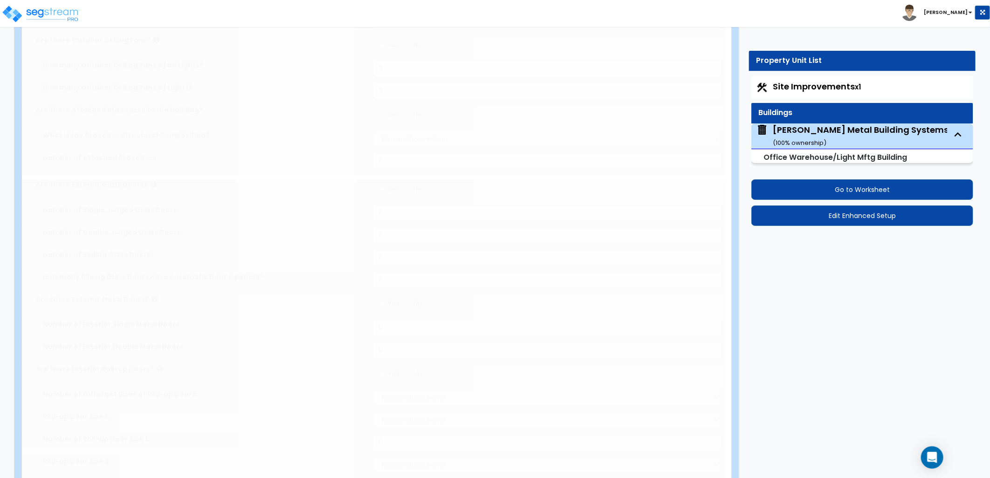
type input "3120"
select select "1"
type input "40"
type input "31"
type input "3"
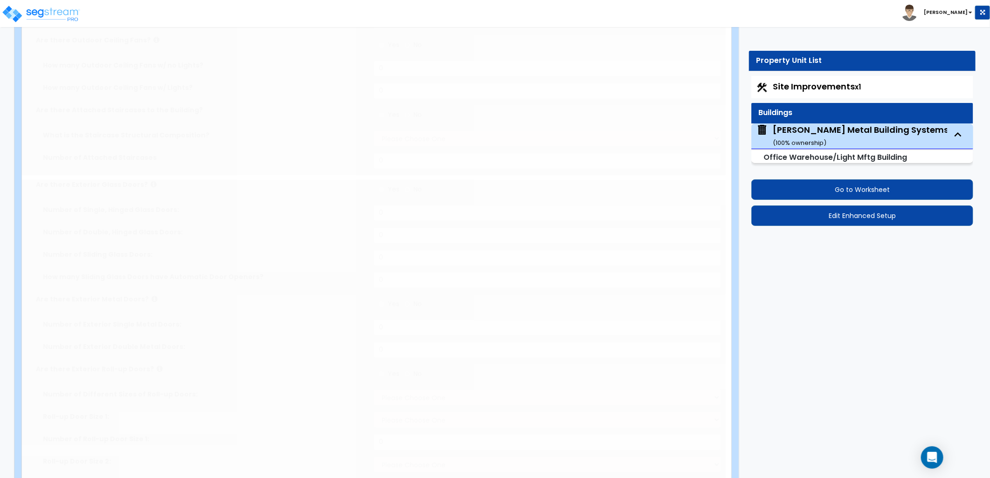
select select "2"
select select "1"
type input "1"
radio input "true"
type input "1"
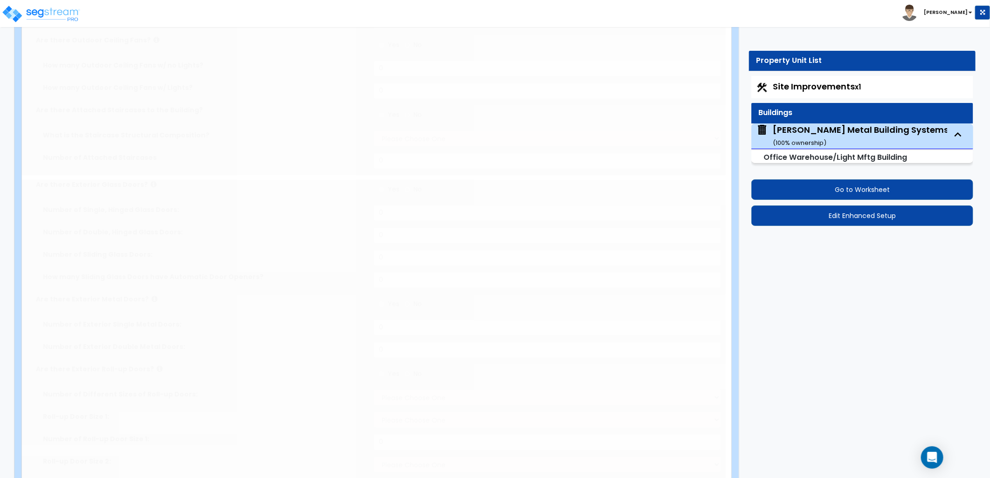
radio input "true"
type input "2"
radio input "true"
type input "1"
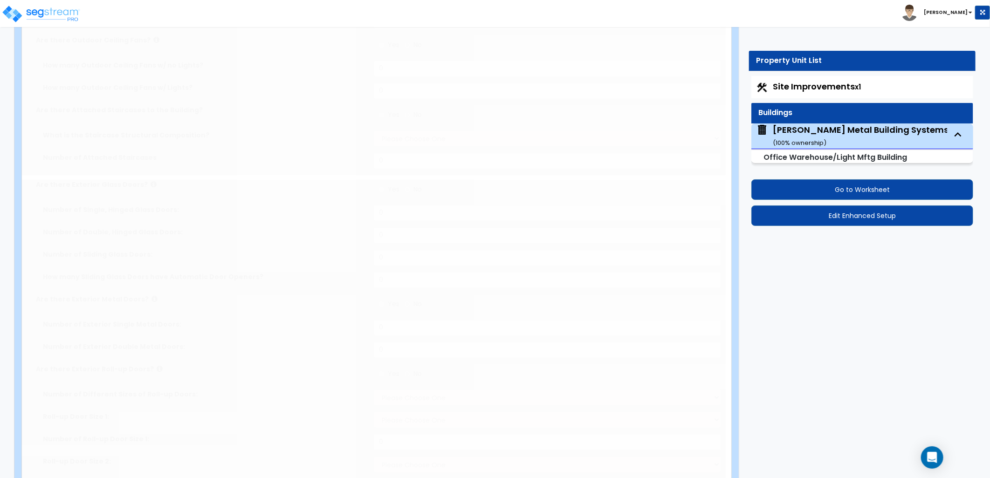
radio input "true"
type input "4"
select select "1"
type input "4"
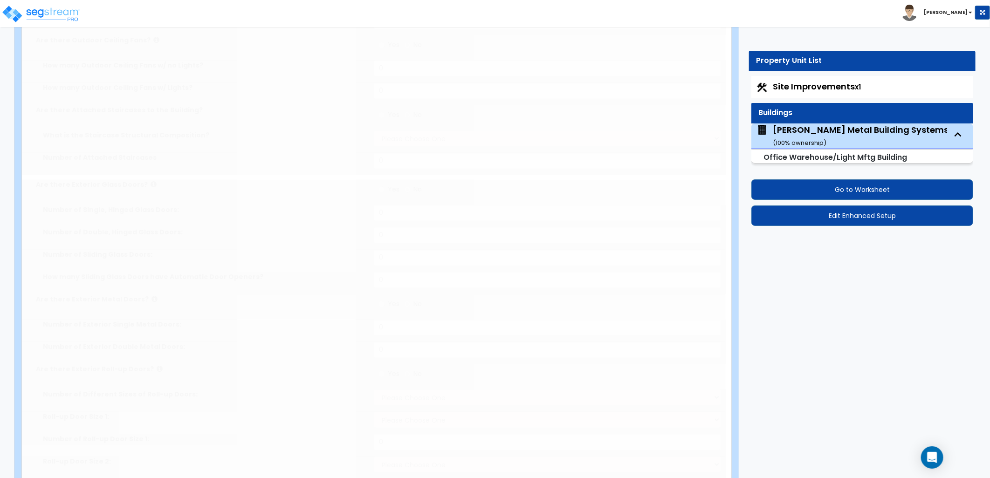
select select "4"
radio input "true"
select select "1"
type input "2"
radio input "true"
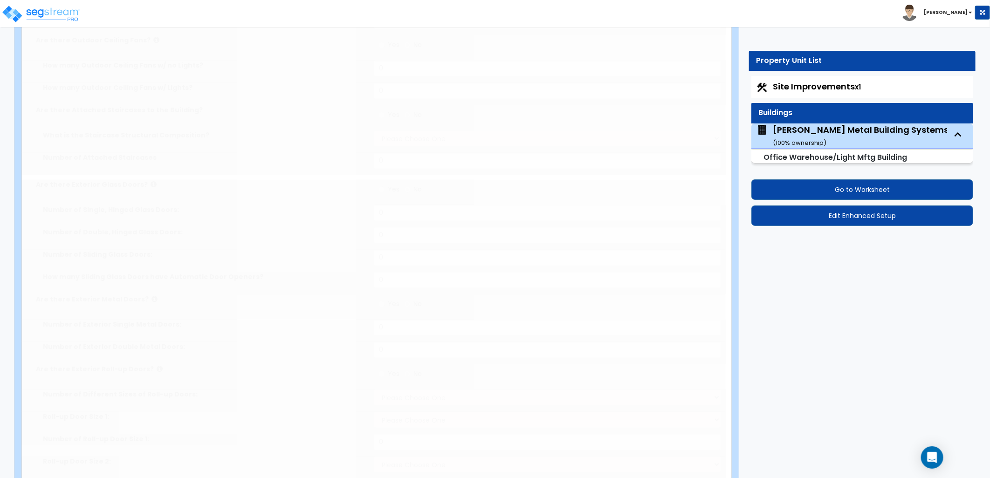
type input "1"
radio input "true"
select select "1"
radio input "true"
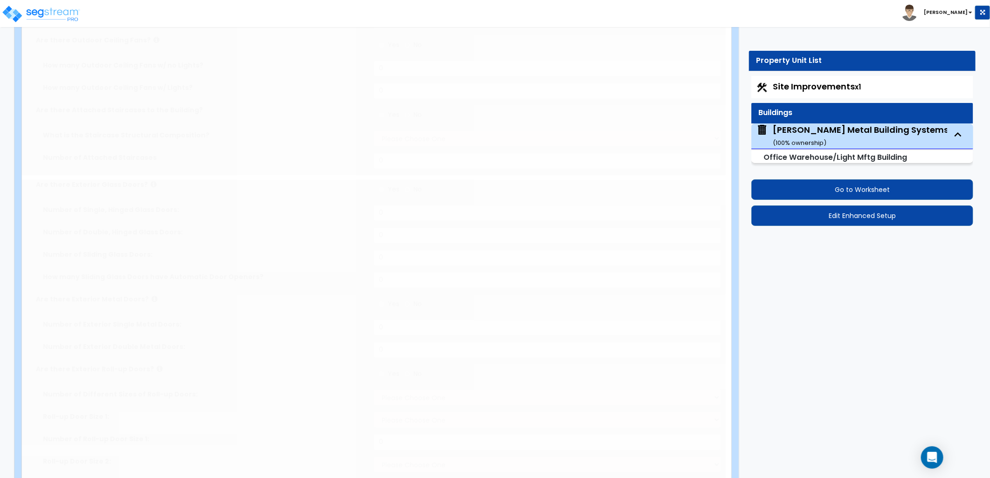
select select "3"
radio input "true"
type input "1"
select select "2"
select select "3"
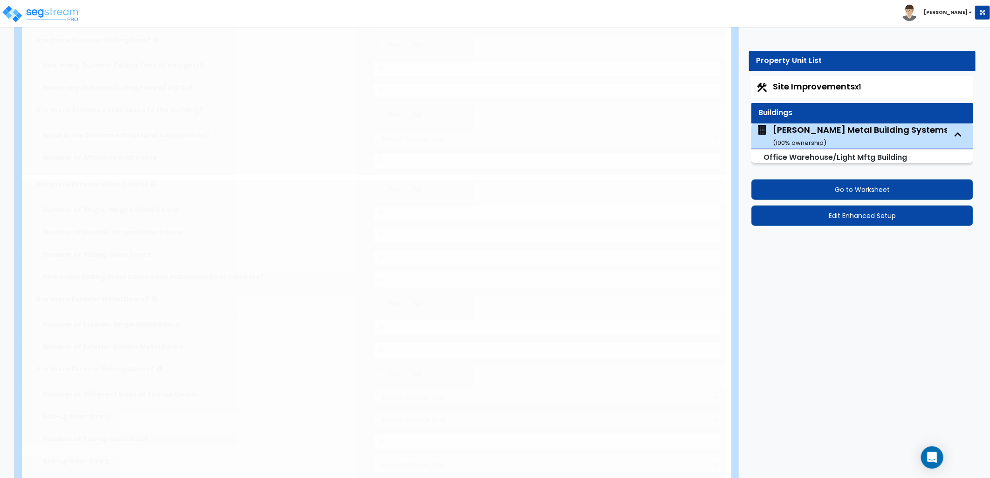
type input "75"
select select "2"
select select "1"
select select "7"
select select "1"
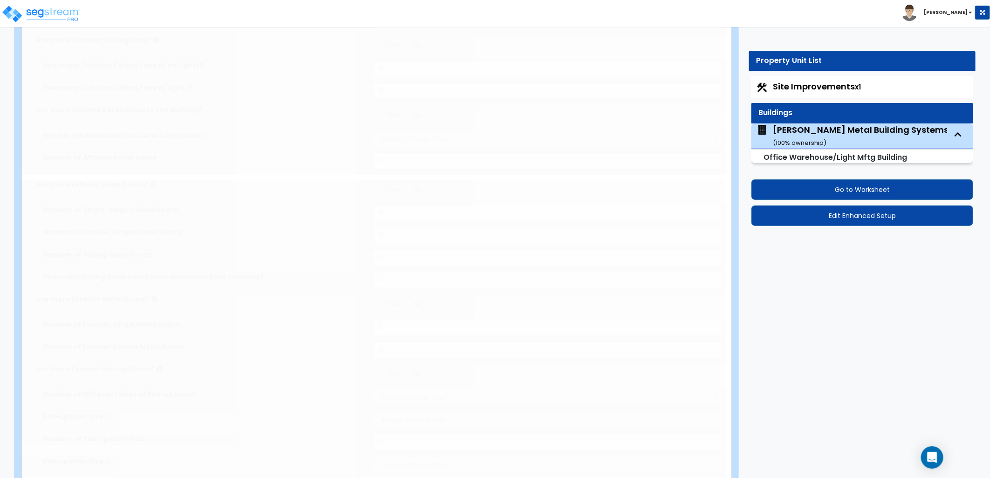
select select "3"
radio input "true"
select select "1"
radio input "true"
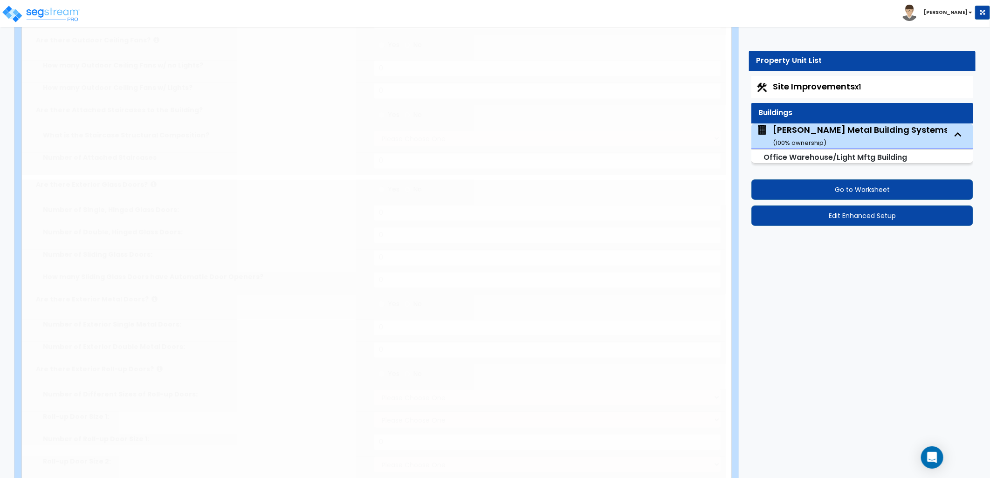
radio input "true"
select select "1"
select select "3"
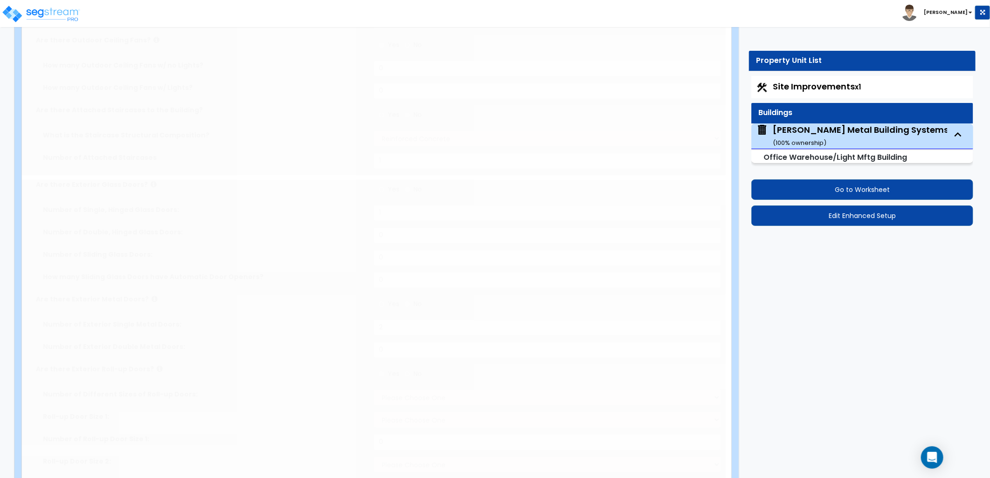
scroll to position [0, 0]
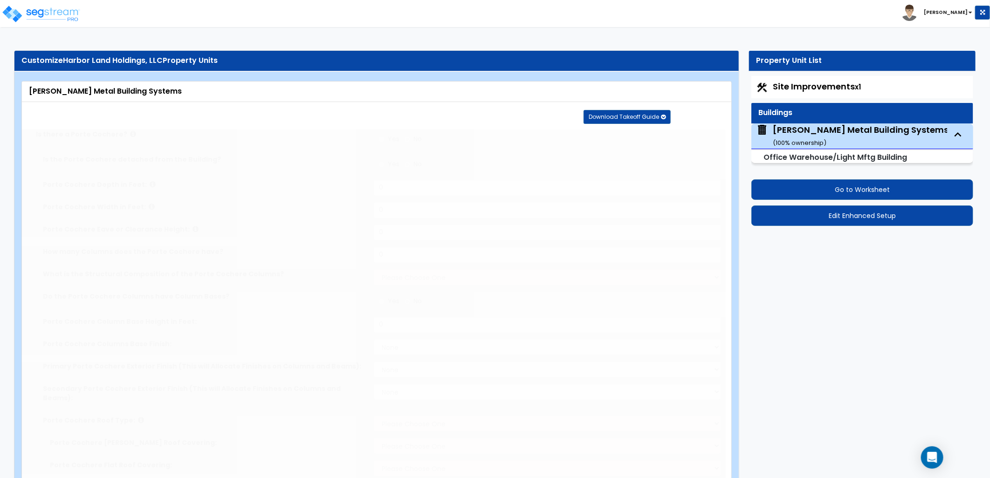
select select "2"
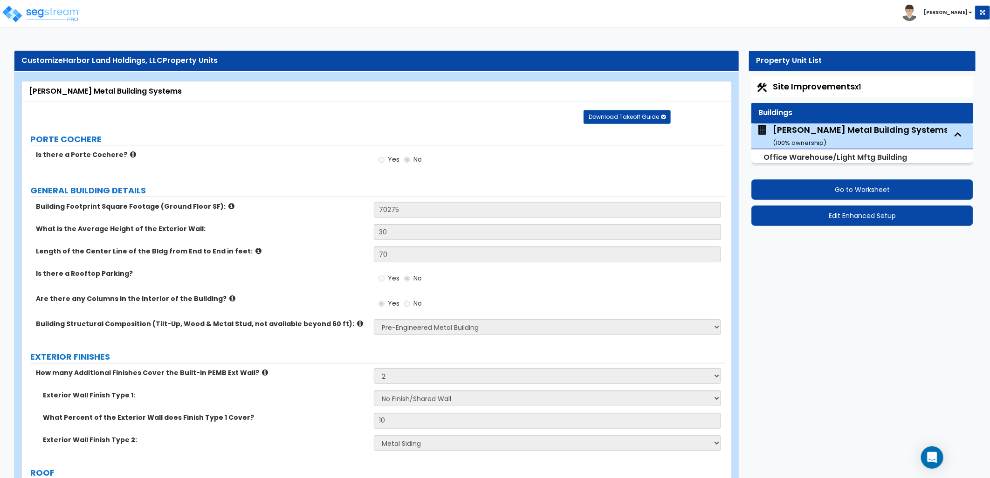
click at [809, 86] on span "Site Improvements x1" at bounding box center [817, 87] width 88 height 12
select select "2"
select select "1"
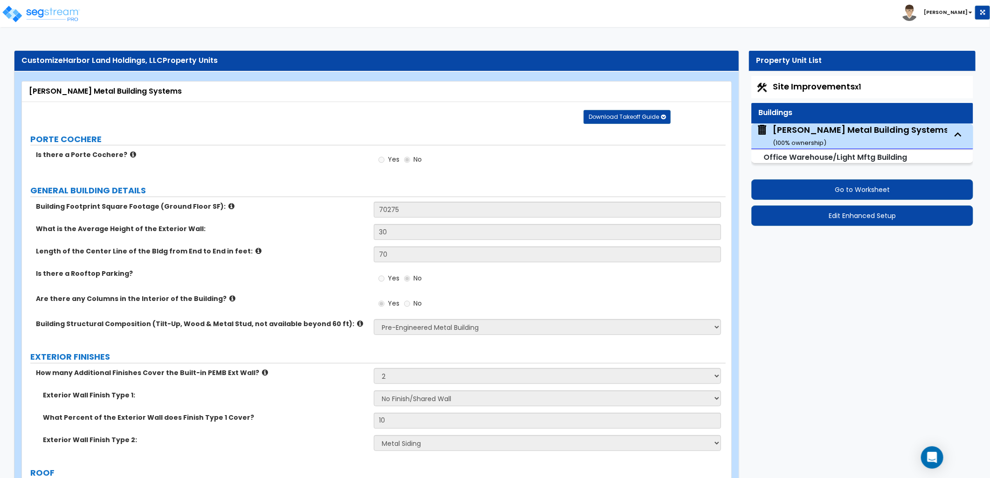
select select "1"
select select "2"
select select "7"
select select "1"
select select "2"
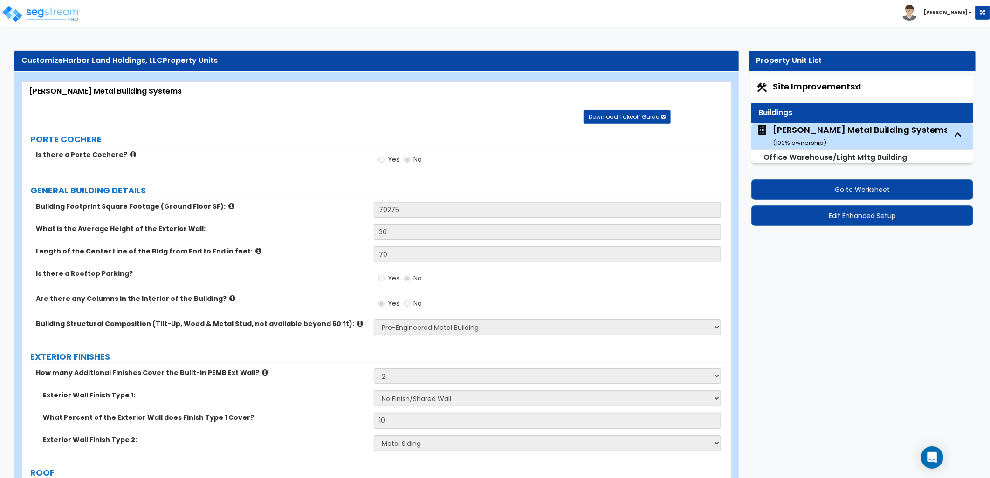
select select "1"
select select "3"
select select "10"
select select "7"
select select "4"
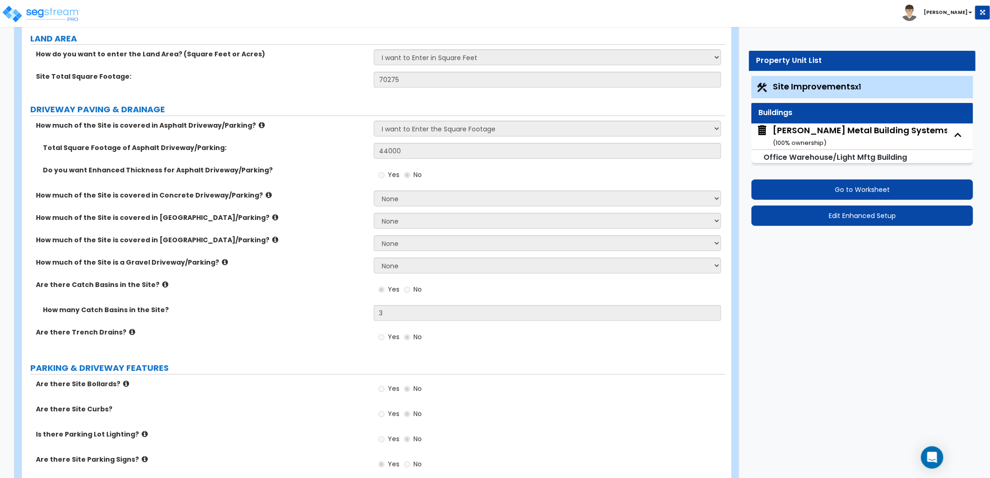
scroll to position [103, 0]
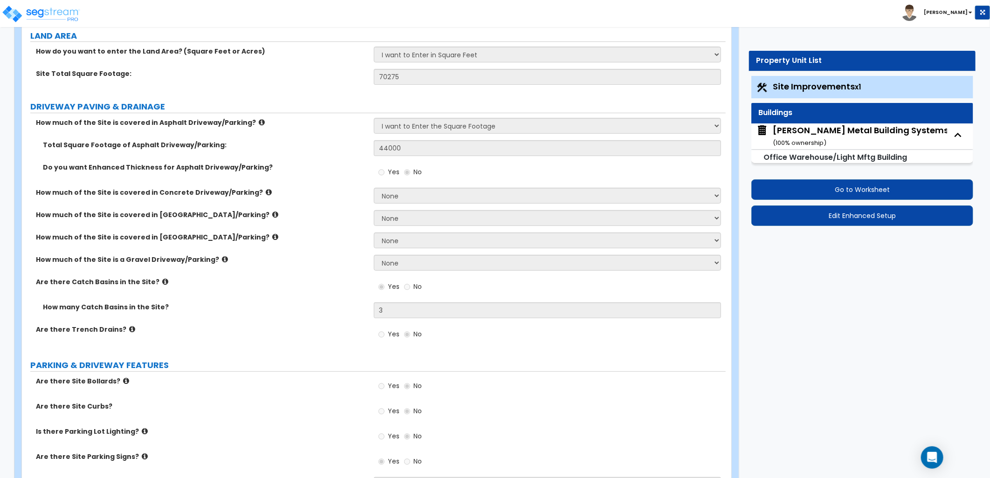
drag, startPoint x: 795, startPoint y: 135, endPoint x: 777, endPoint y: 127, distance: 20.4
click at [795, 135] on div "Miedema Metal Building Systems ( 100 % ownership)" at bounding box center [861, 136] width 176 height 24
select select "1"
select select "2"
select select "1"
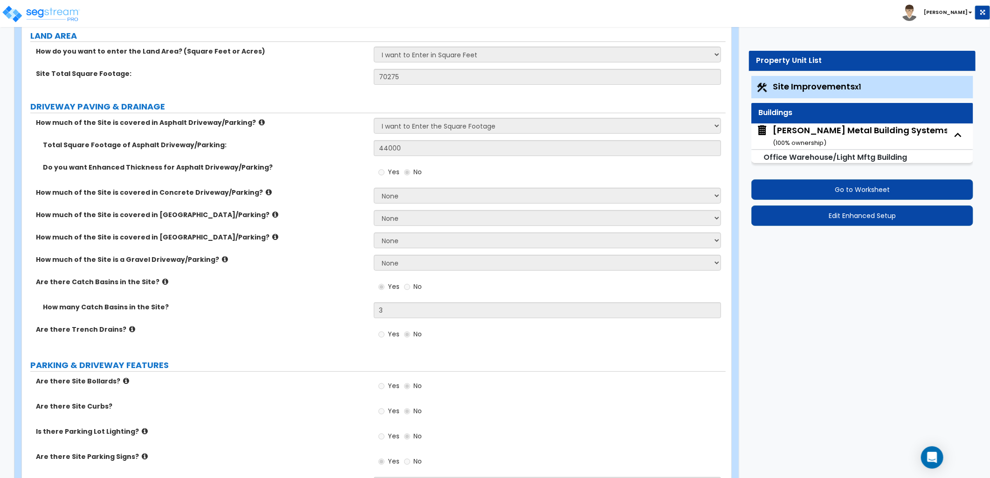
select select "6"
select select "3"
select select "1"
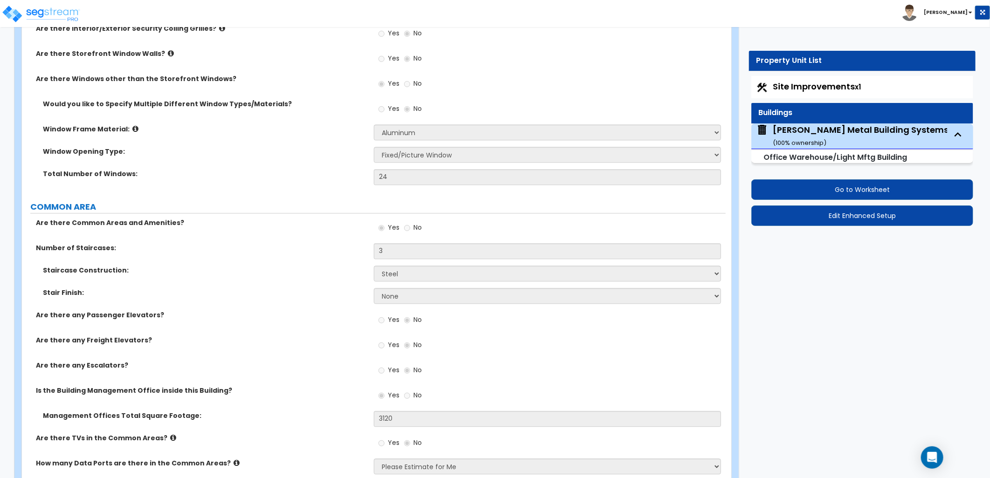
scroll to position [1346, 0]
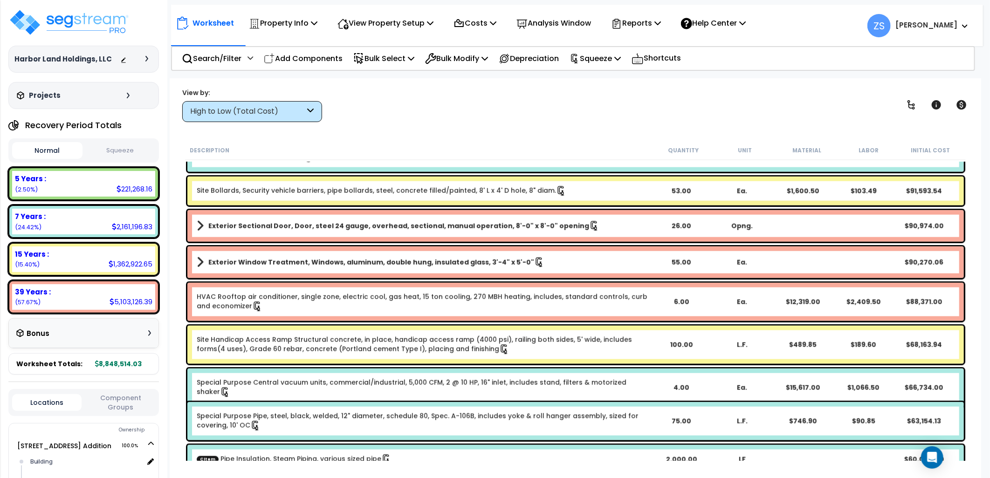
scroll to position [621, 0]
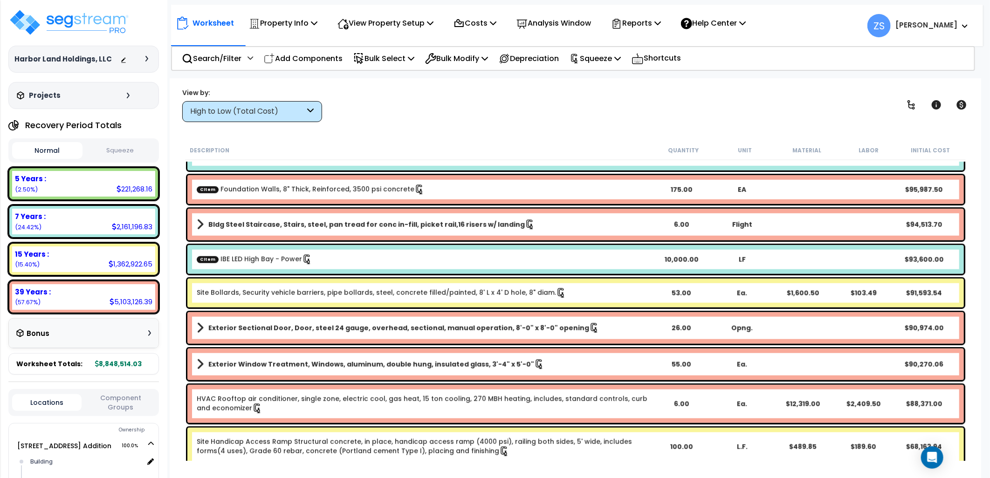
click at [279, 112] on div "High to Low (Total Cost)" at bounding box center [247, 111] width 115 height 11
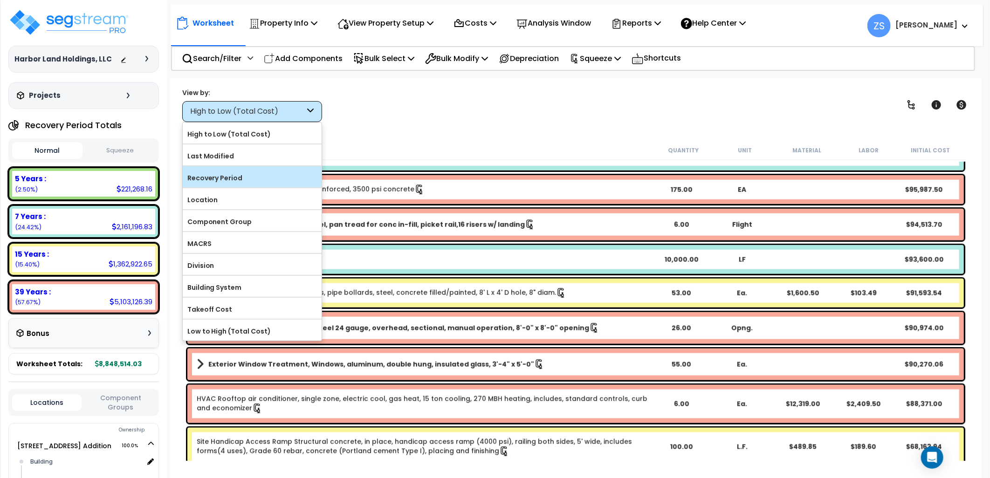
click at [269, 173] on label "Recovery Period" at bounding box center [252, 178] width 139 height 14
click at [0, 0] on input "Recovery Period" at bounding box center [0, 0] width 0 height 0
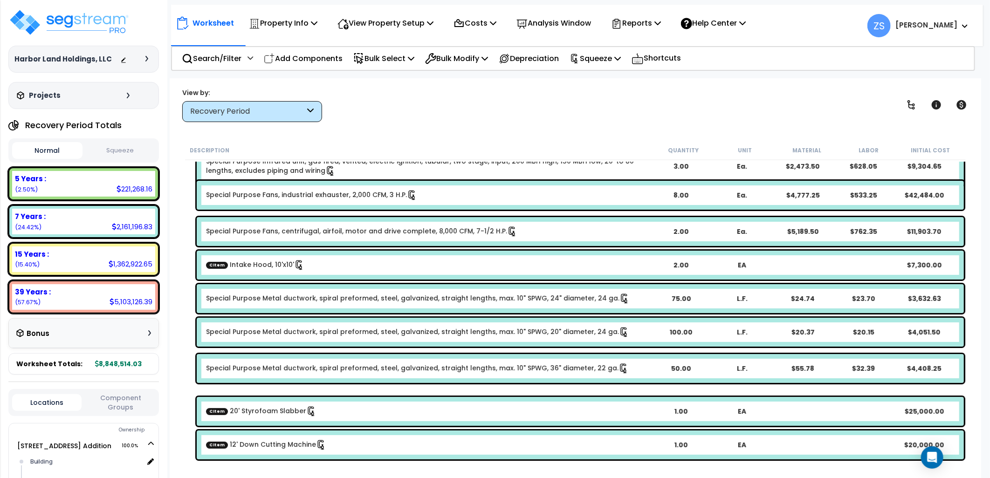
scroll to position [0, 0]
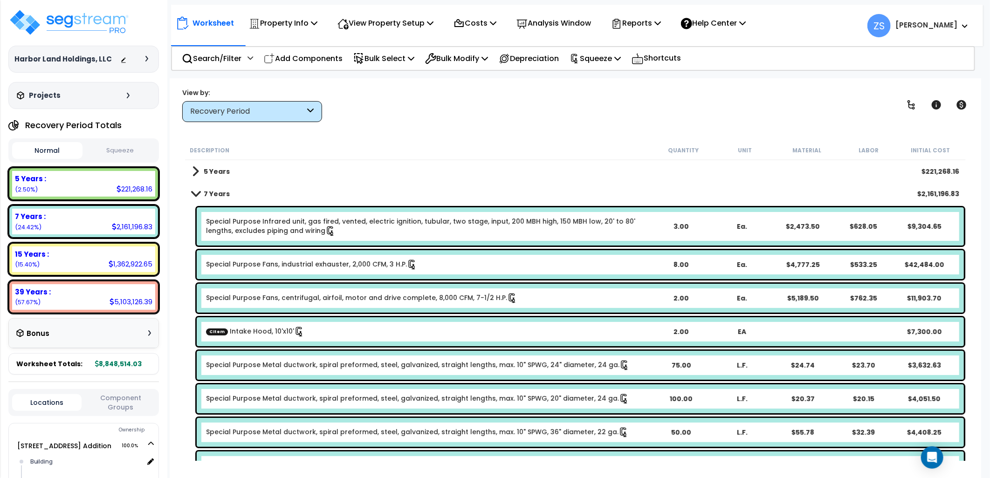
click at [230, 170] on div "5 Years $221,268.16" at bounding box center [575, 171] width 776 height 22
click at [218, 171] on b "5 Years" at bounding box center [217, 171] width 26 height 9
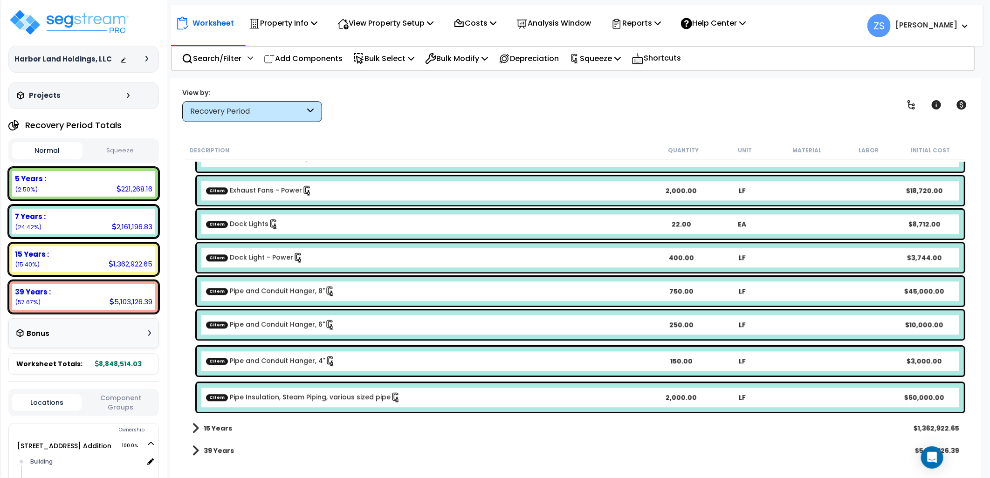
scroll to position [3692, 0]
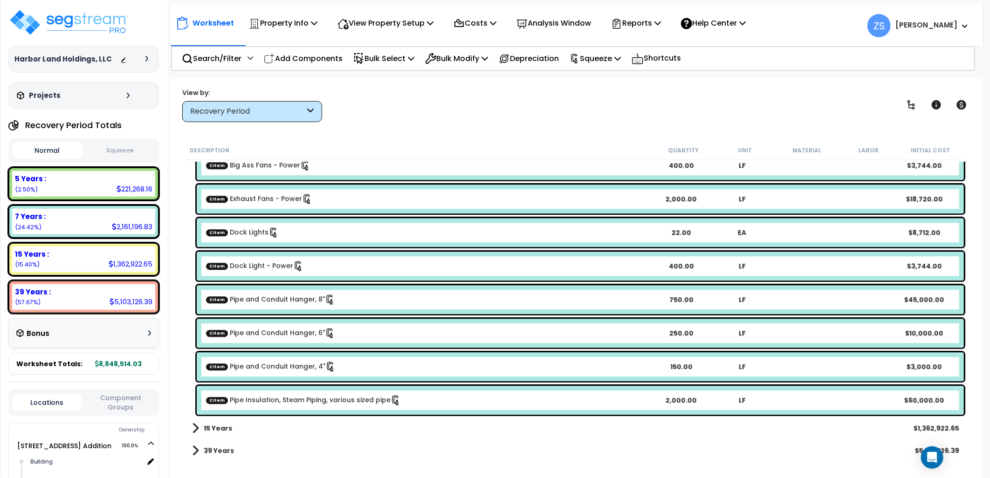
click at [118, 398] on button "Component Groups" at bounding box center [120, 403] width 69 height 20
drag, startPoint x: 59, startPoint y: 403, endPoint x: 71, endPoint y: 383, distance: 23.0
click at [59, 402] on button "Locations" at bounding box center [46, 406] width 69 height 10
click at [127, 157] on button "Squeeze" at bounding box center [120, 151] width 70 height 16
click at [79, 149] on button "Normal" at bounding box center [47, 151] width 70 height 16
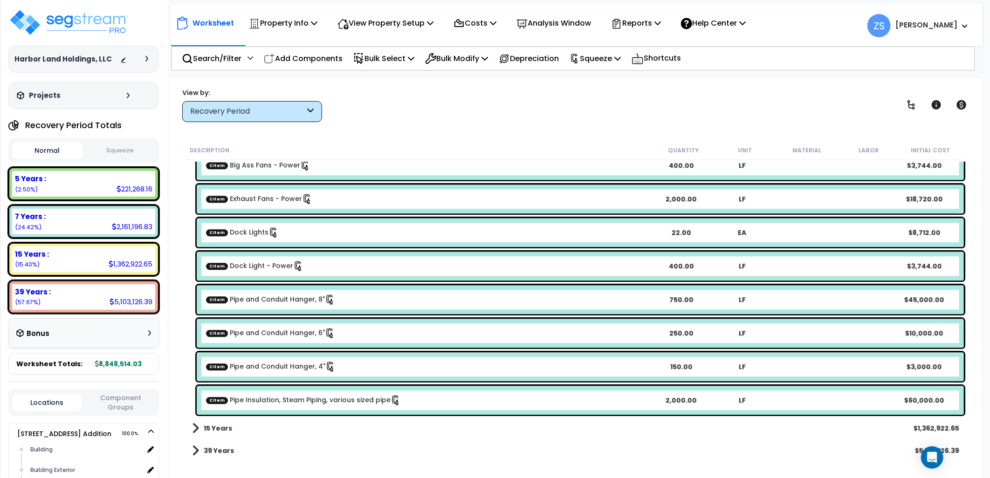
click at [109, 148] on button "Squeeze" at bounding box center [120, 151] width 70 height 16
click at [75, 149] on button "Normal" at bounding box center [47, 151] width 70 height 16
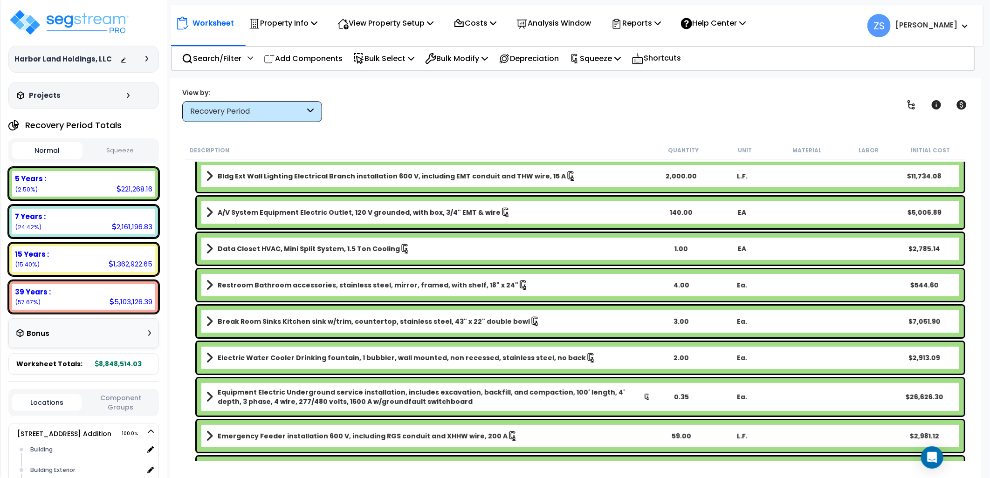
scroll to position [0, 0]
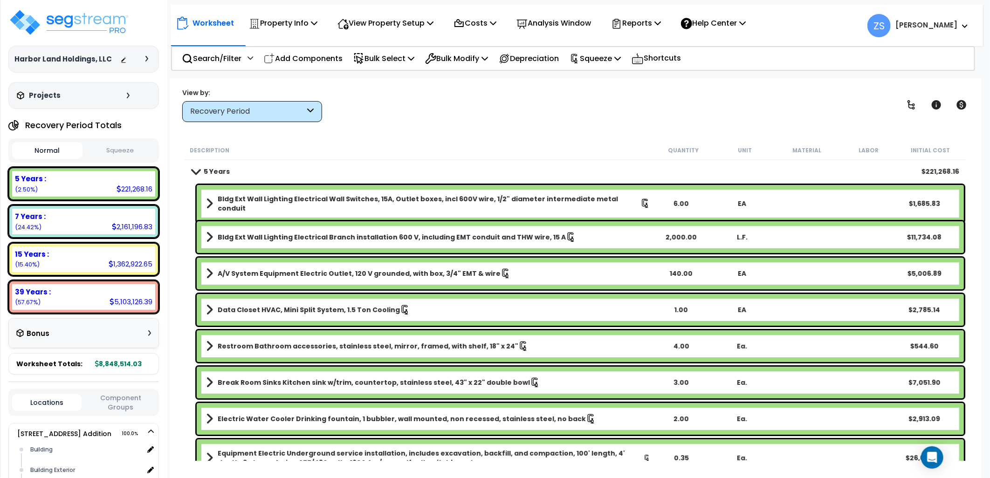
click at [285, 120] on div "Recovery Period" at bounding box center [252, 111] width 140 height 21
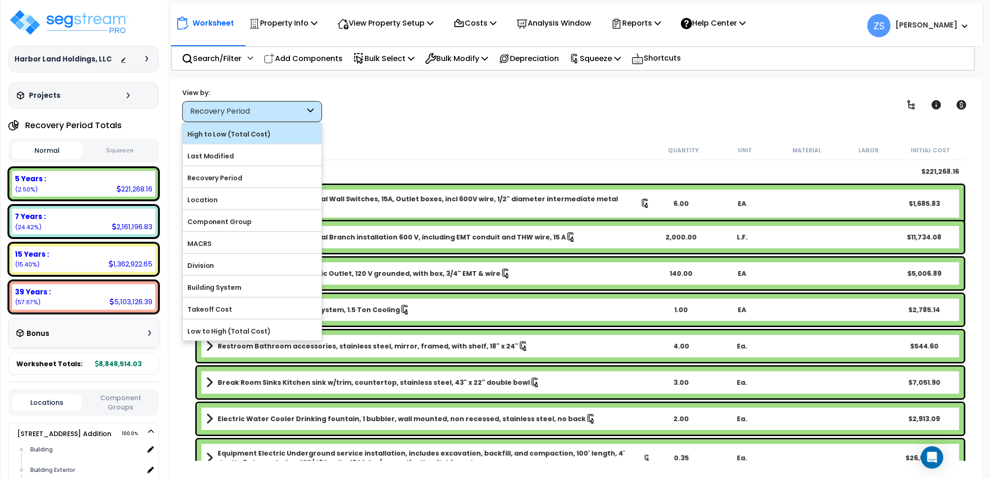
click at [267, 134] on label "High to Low (Total Cost)" at bounding box center [252, 134] width 139 height 14
click at [0, 0] on input "High to Low (Total Cost)" at bounding box center [0, 0] width 0 height 0
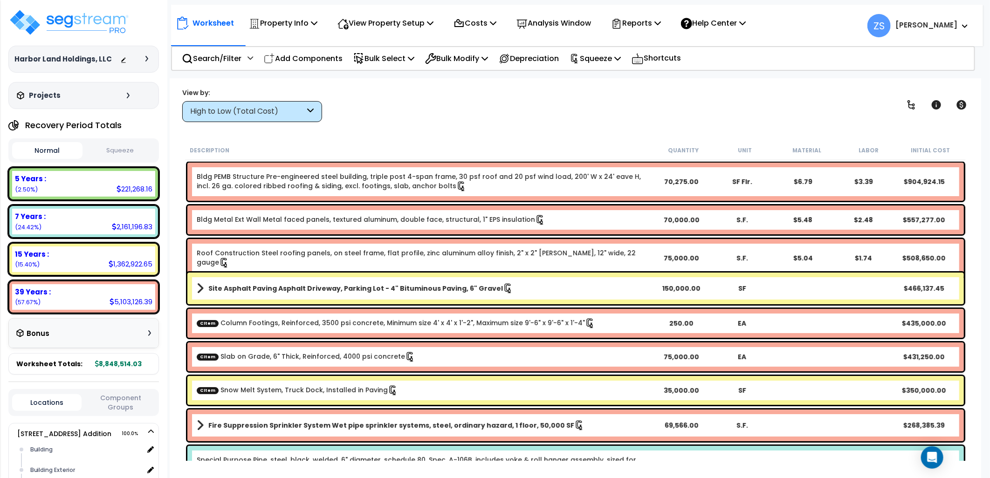
click at [122, 144] on button "Squeeze" at bounding box center [120, 151] width 70 height 16
click at [78, 146] on button "Normal" at bounding box center [47, 151] width 70 height 16
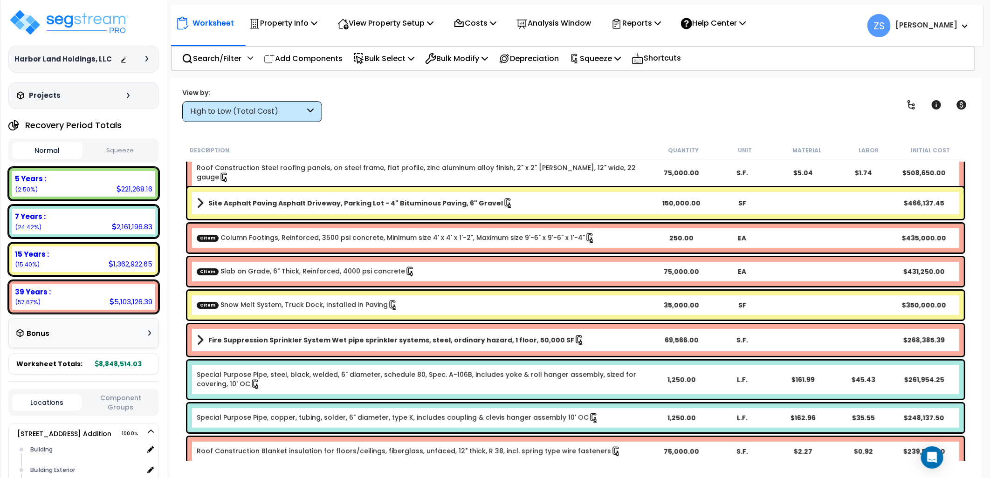
scroll to position [103, 0]
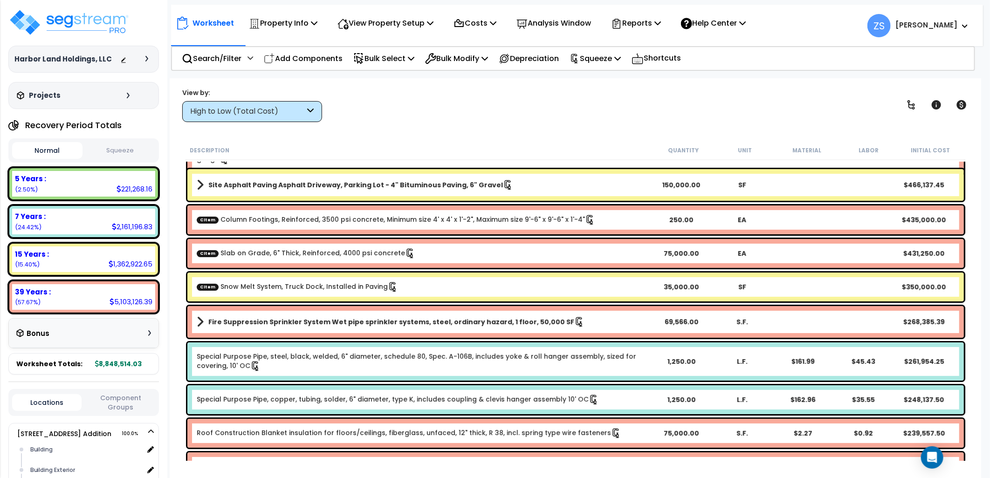
click at [252, 109] on div "High to Low (Total Cost)" at bounding box center [247, 111] width 115 height 11
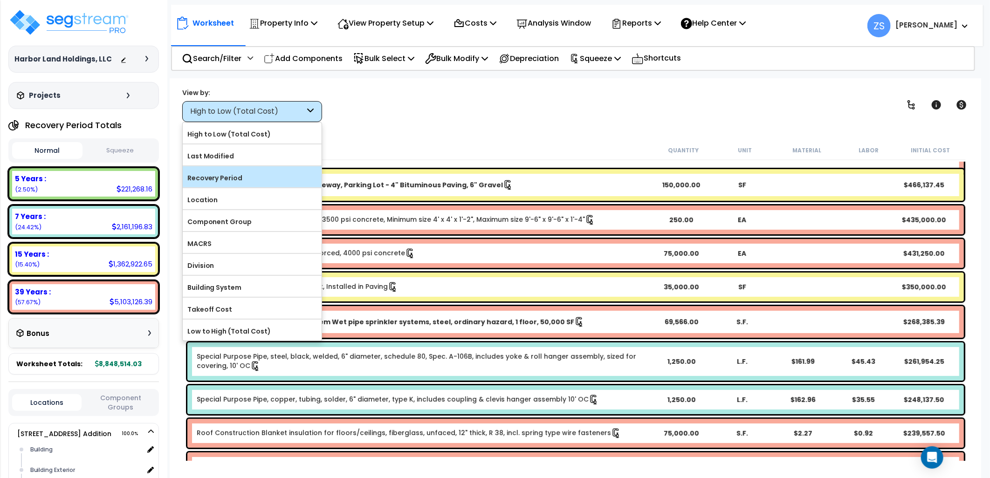
click at [236, 173] on label "Recovery Period" at bounding box center [252, 178] width 139 height 14
click at [0, 0] on input "Recovery Period" at bounding box center [0, 0] width 0 height 0
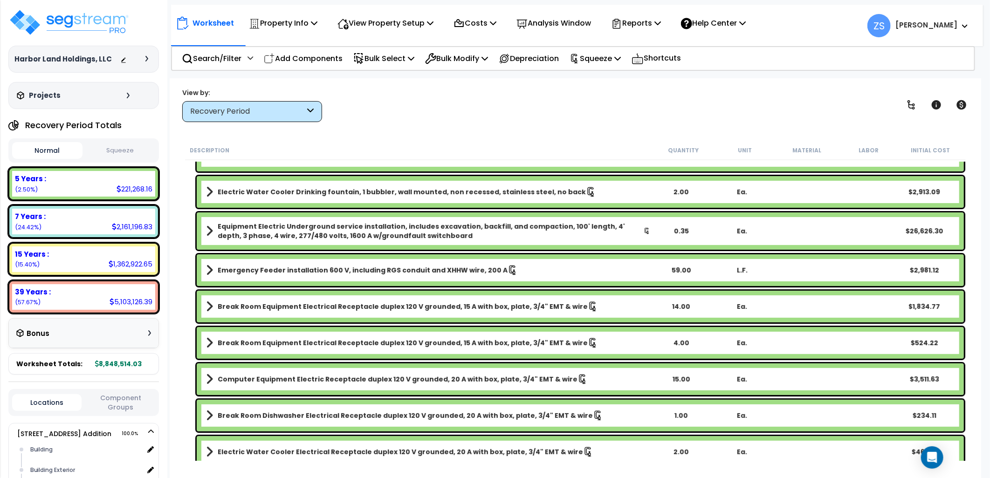
scroll to position [259, 0]
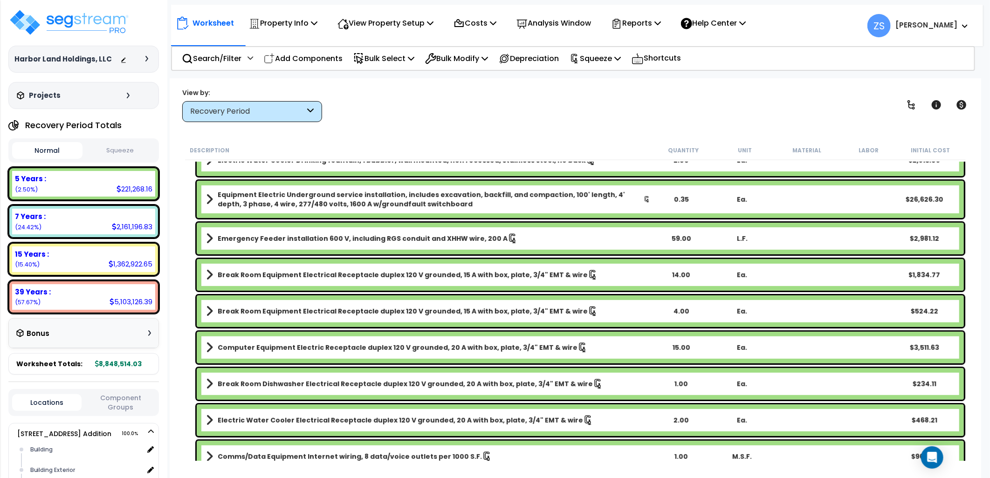
click at [112, 155] on button "Squeeze" at bounding box center [120, 151] width 70 height 16
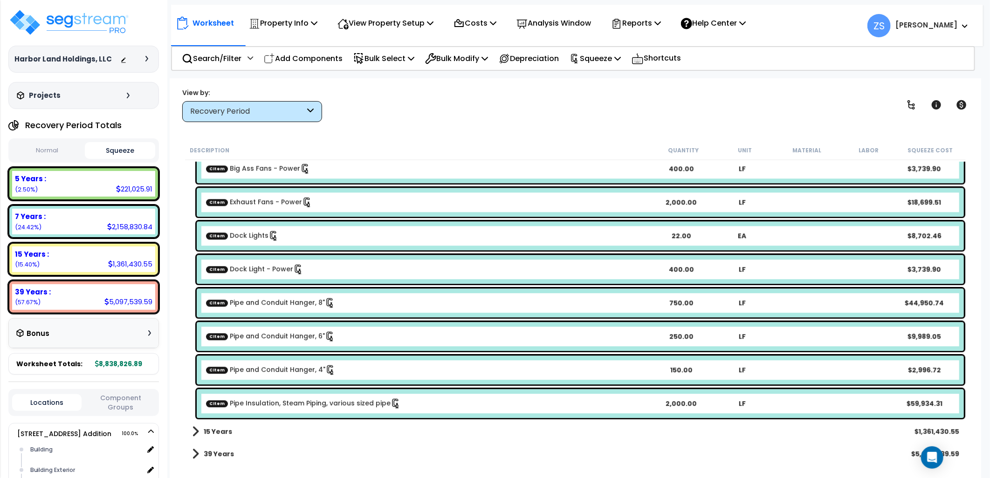
scroll to position [3692, 0]
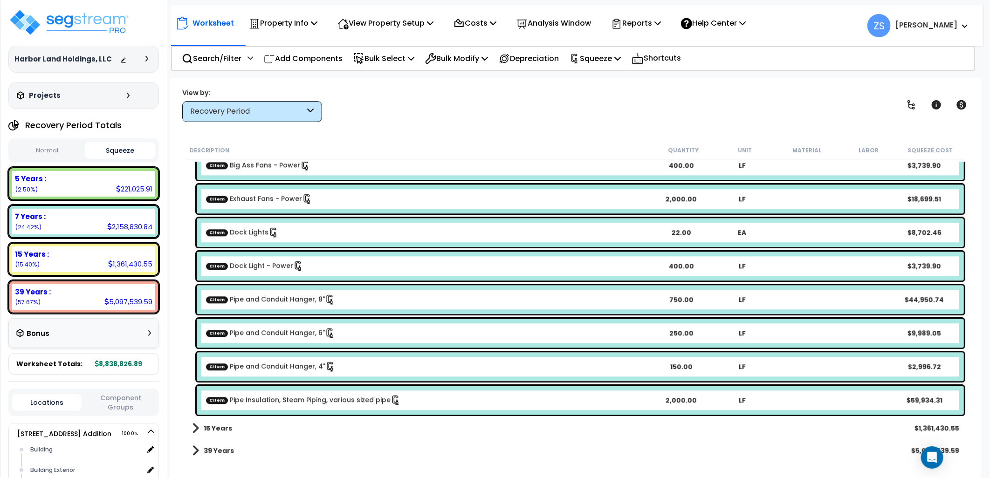
click at [226, 426] on b "15 Years" at bounding box center [218, 428] width 28 height 9
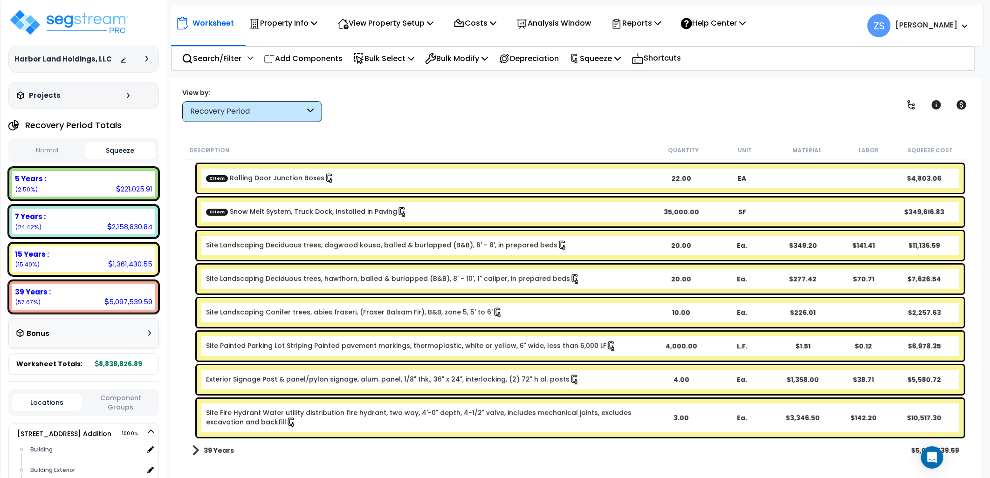
scroll to position [41, 0]
click at [227, 448] on b "39 Years" at bounding box center [219, 450] width 30 height 9
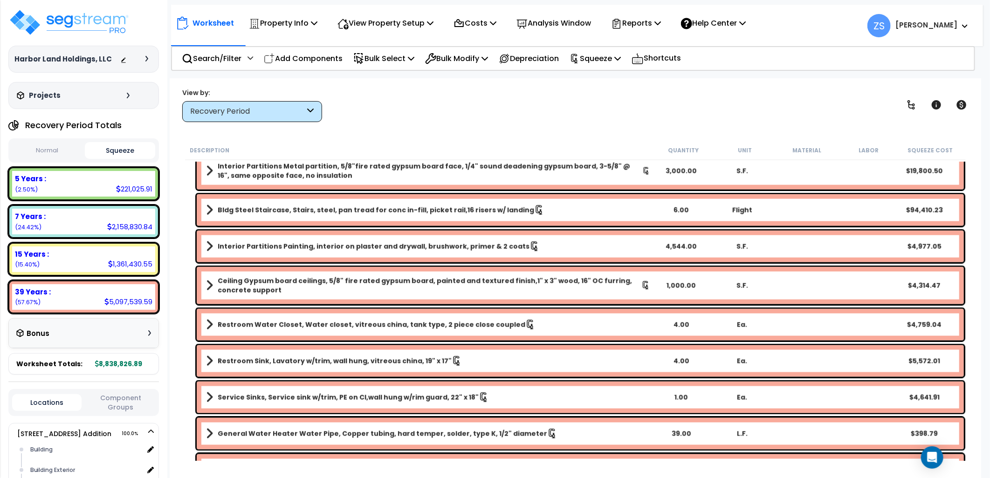
scroll to position [5354, 0]
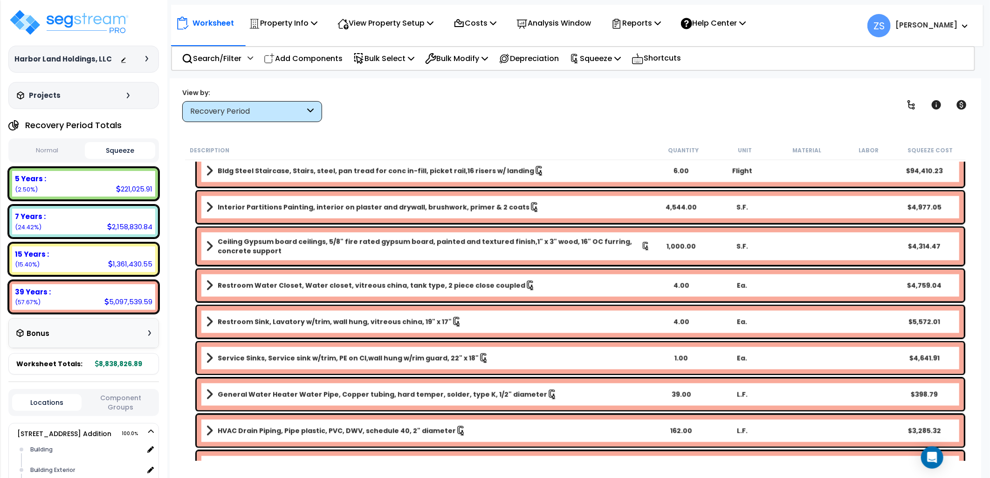
click at [260, 105] on div "Recovery Period" at bounding box center [252, 111] width 140 height 21
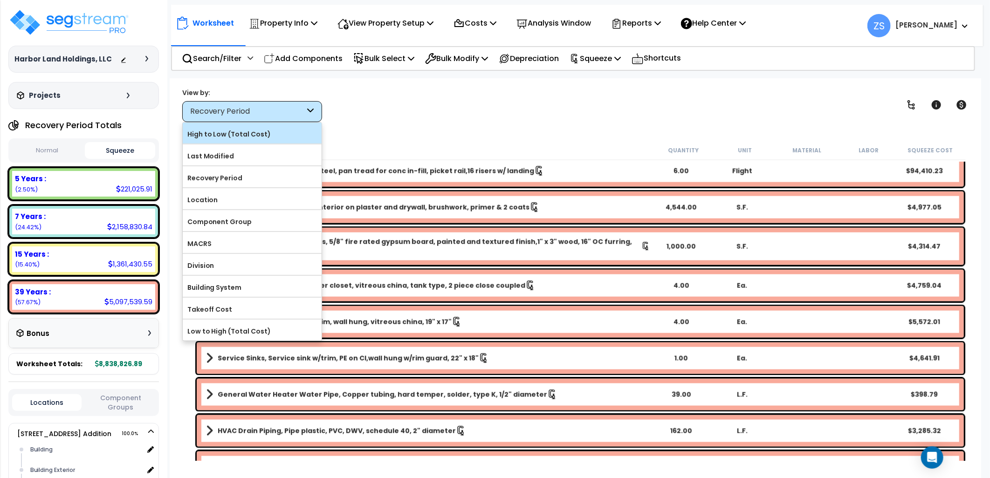
click at [254, 133] on label "High to Low (Total Cost)" at bounding box center [252, 134] width 139 height 14
click at [0, 0] on input "High to Low (Total Cost)" at bounding box center [0, 0] width 0 height 0
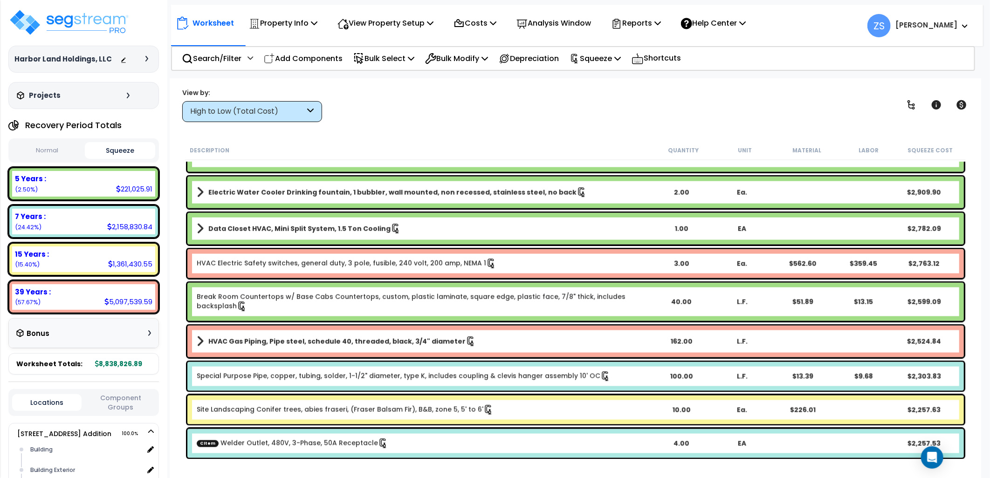
scroll to position [0, 0]
